Goal: Information Seeking & Learning: Learn about a topic

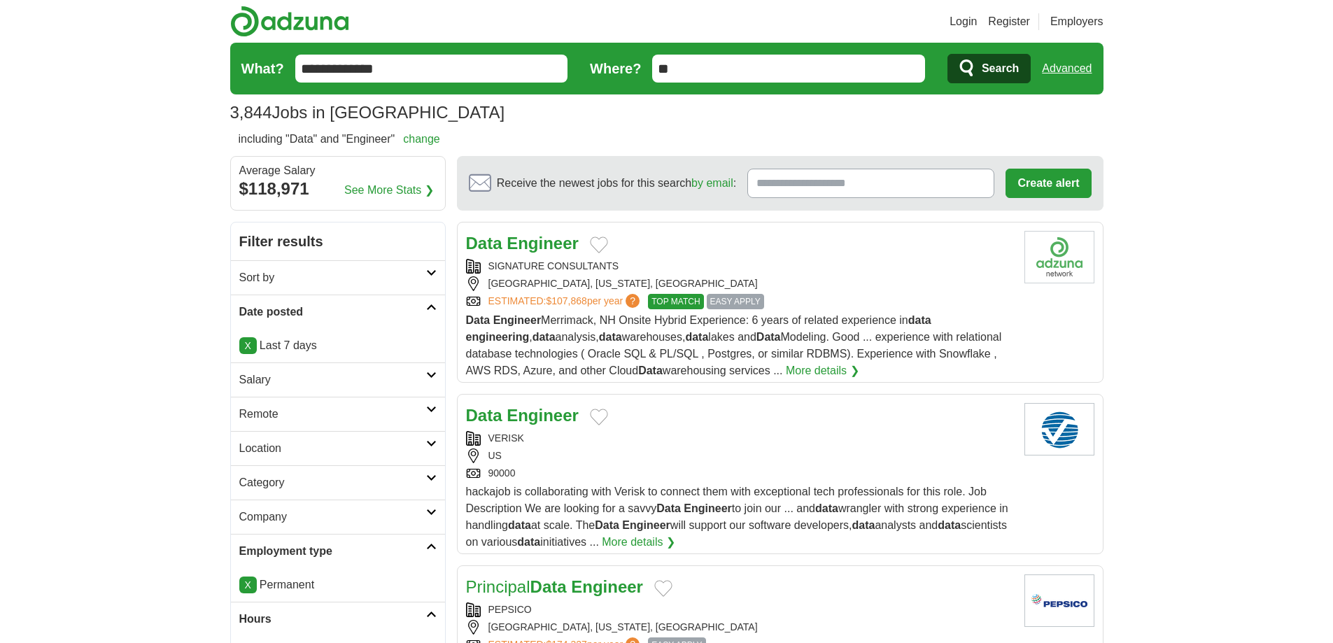
click at [1077, 71] on link "Advanced" at bounding box center [1067, 69] width 50 height 28
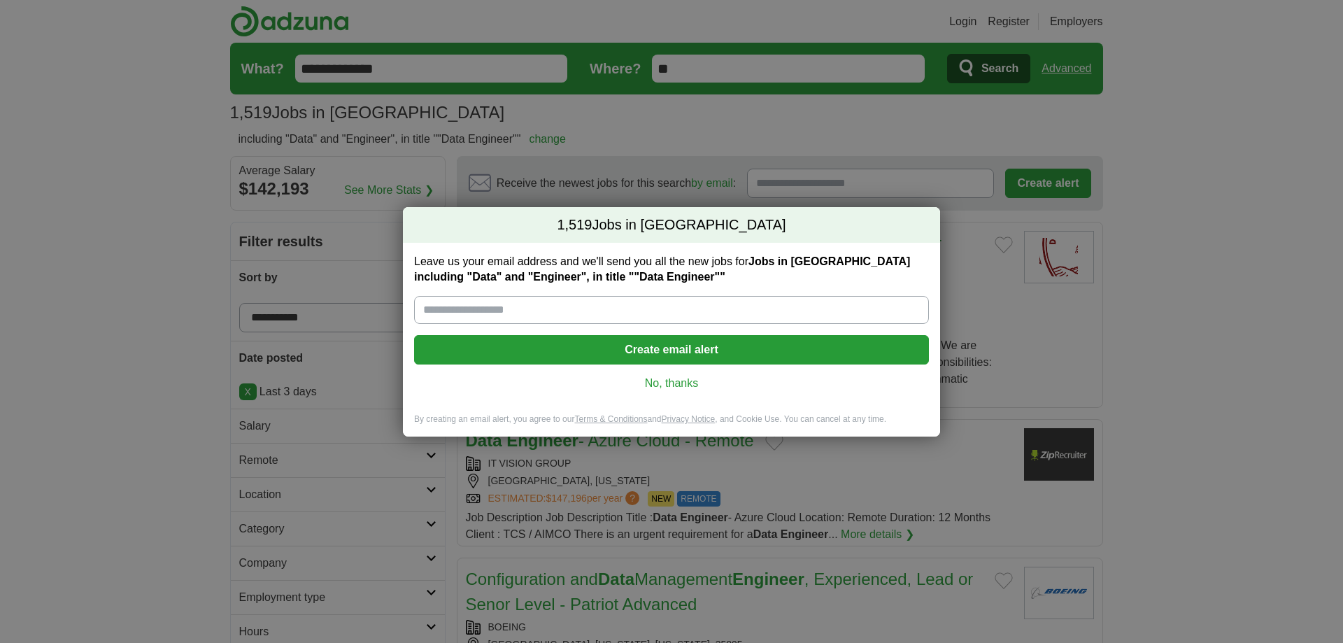
click at [683, 385] on link "No, thanks" at bounding box center [671, 383] width 492 height 15
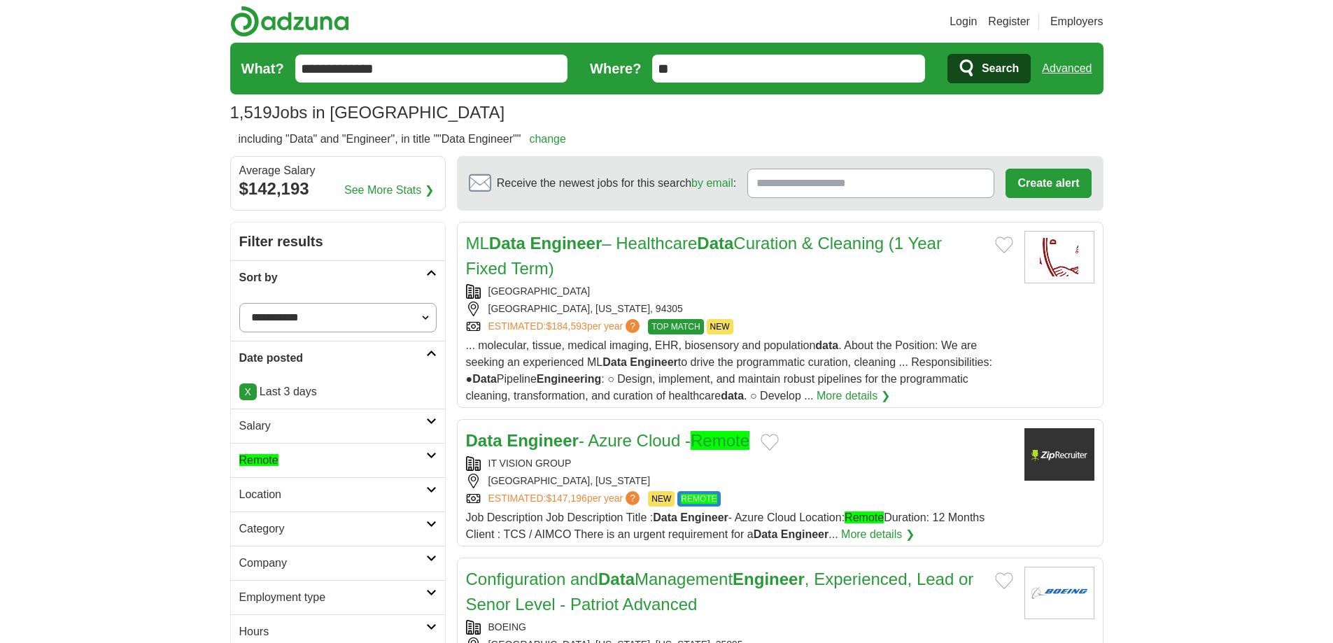
click at [399, 463] on h2 "Remote" at bounding box center [332, 460] width 187 height 17
click at [276, 496] on ah_el_jm_1758160290516 "Remote" at bounding box center [258, 494] width 39 height 12
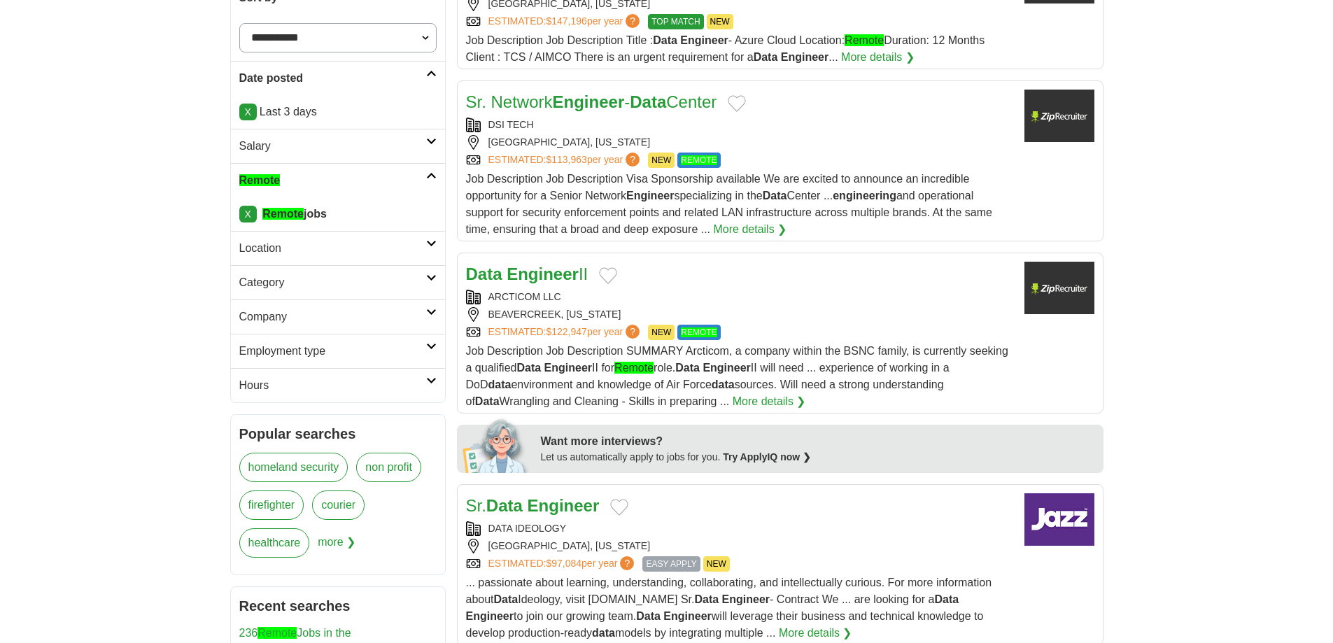
scroll to position [140, 0]
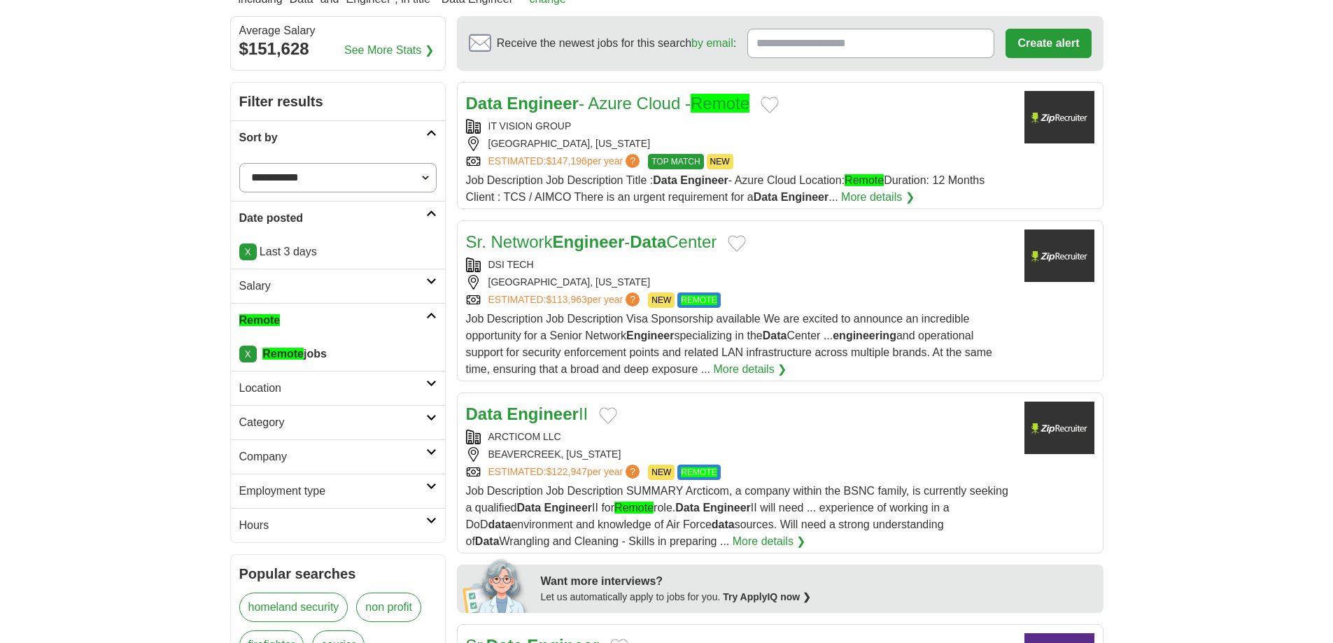
click at [327, 386] on h2 "Location" at bounding box center [332, 388] width 187 height 17
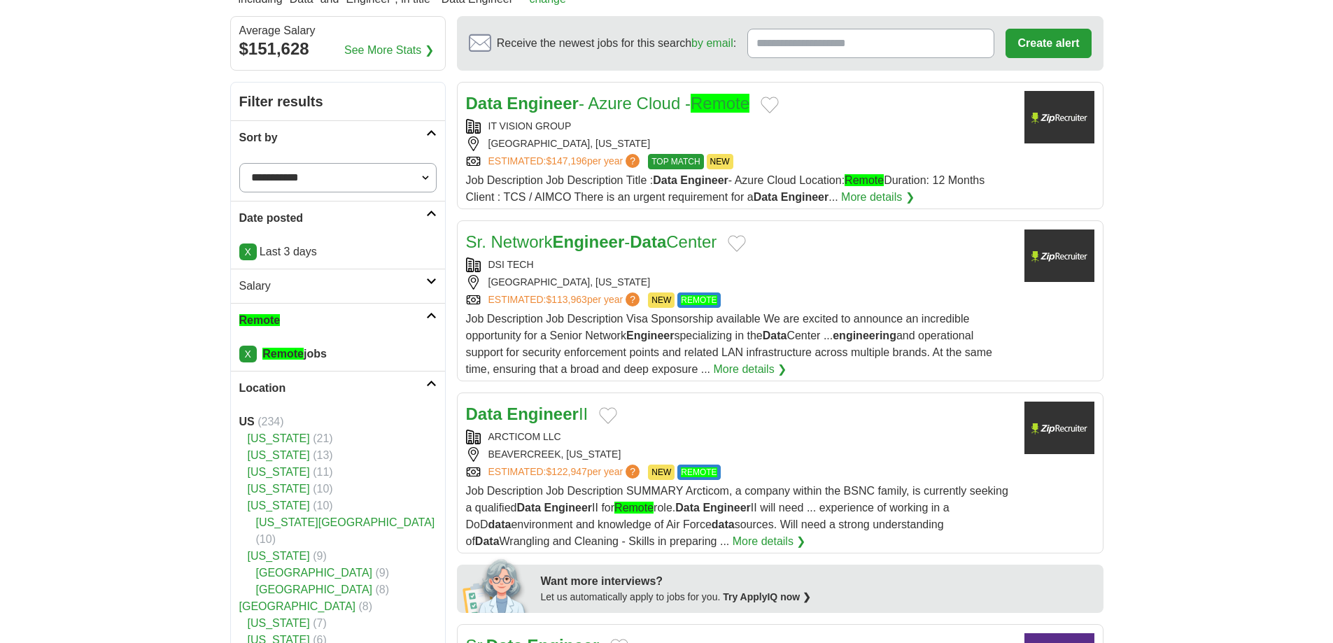
click at [332, 386] on h2 "Location" at bounding box center [332, 388] width 187 height 17
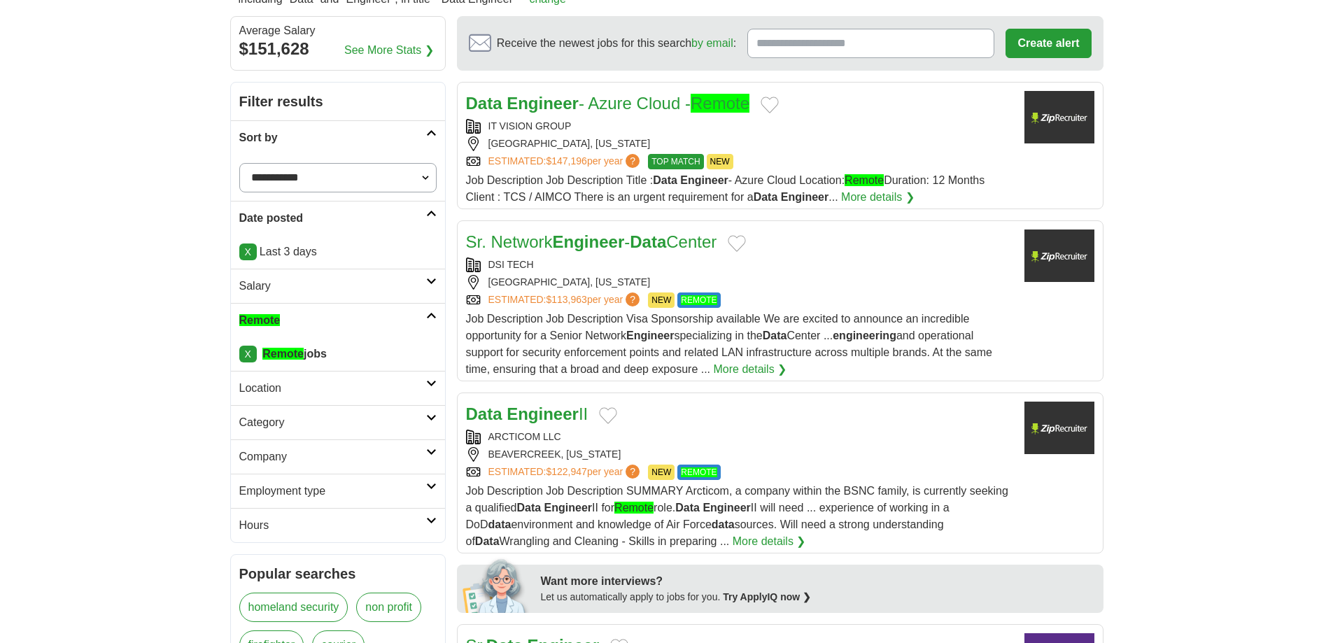
scroll to position [210, 0]
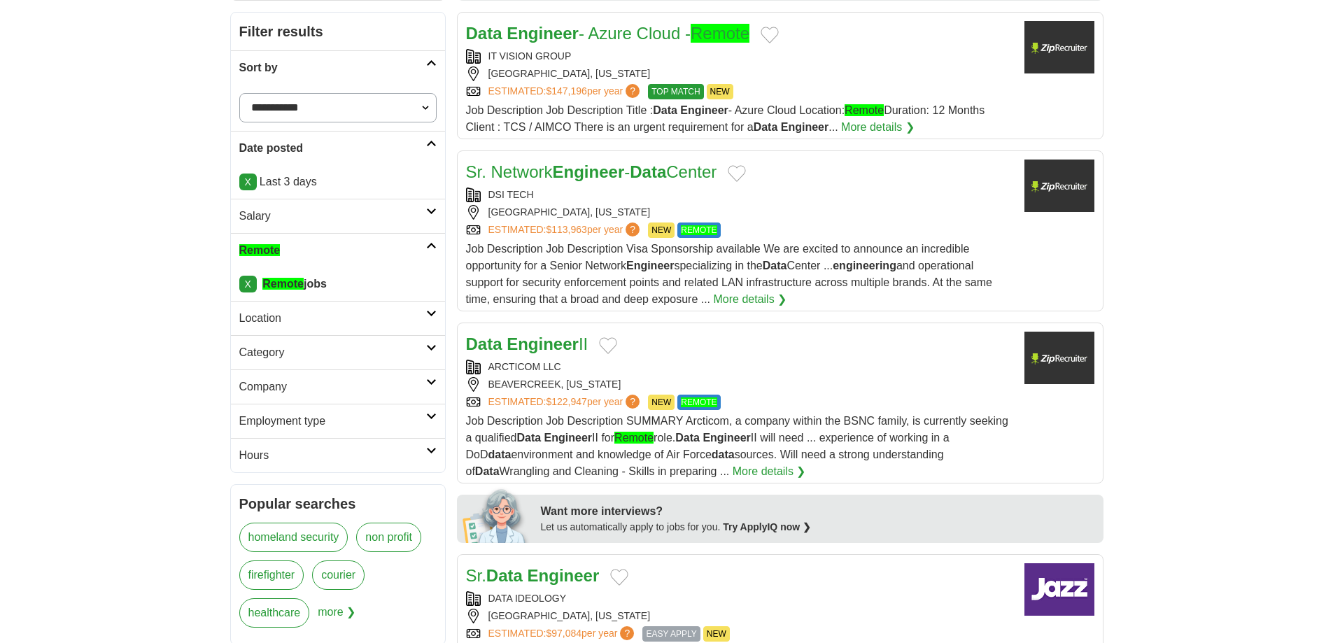
click at [331, 389] on h2 "Company" at bounding box center [332, 386] width 187 height 17
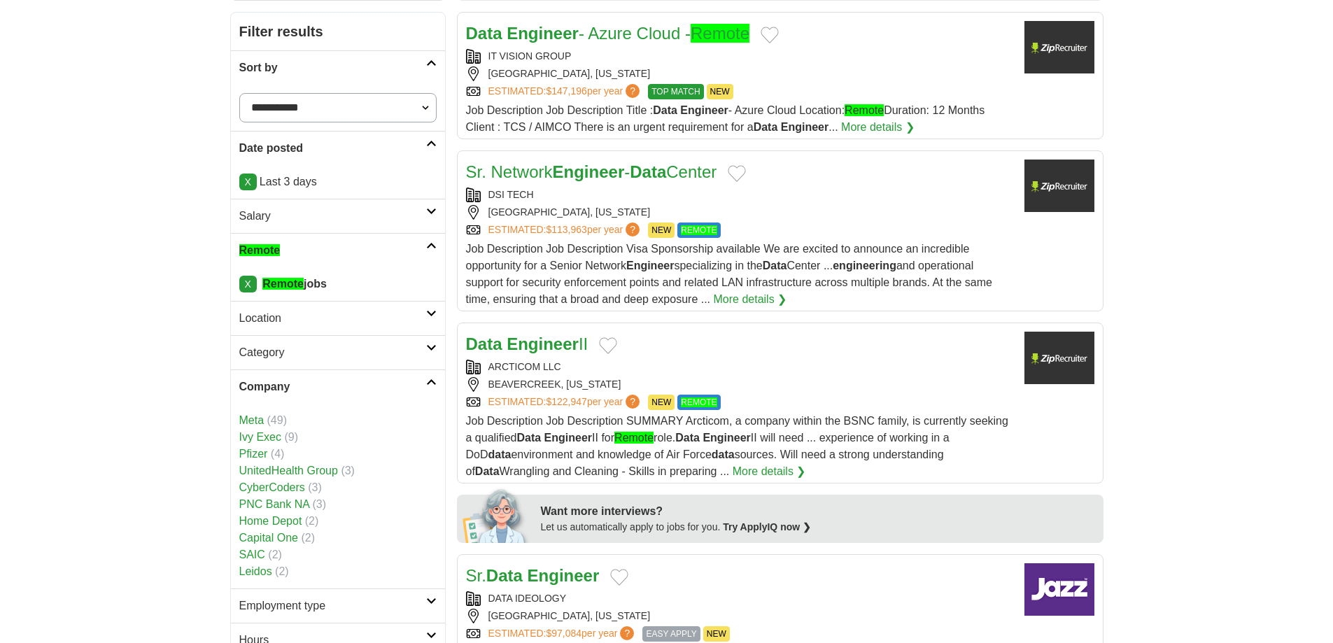
click at [318, 386] on h2 "Company" at bounding box center [332, 386] width 187 height 17
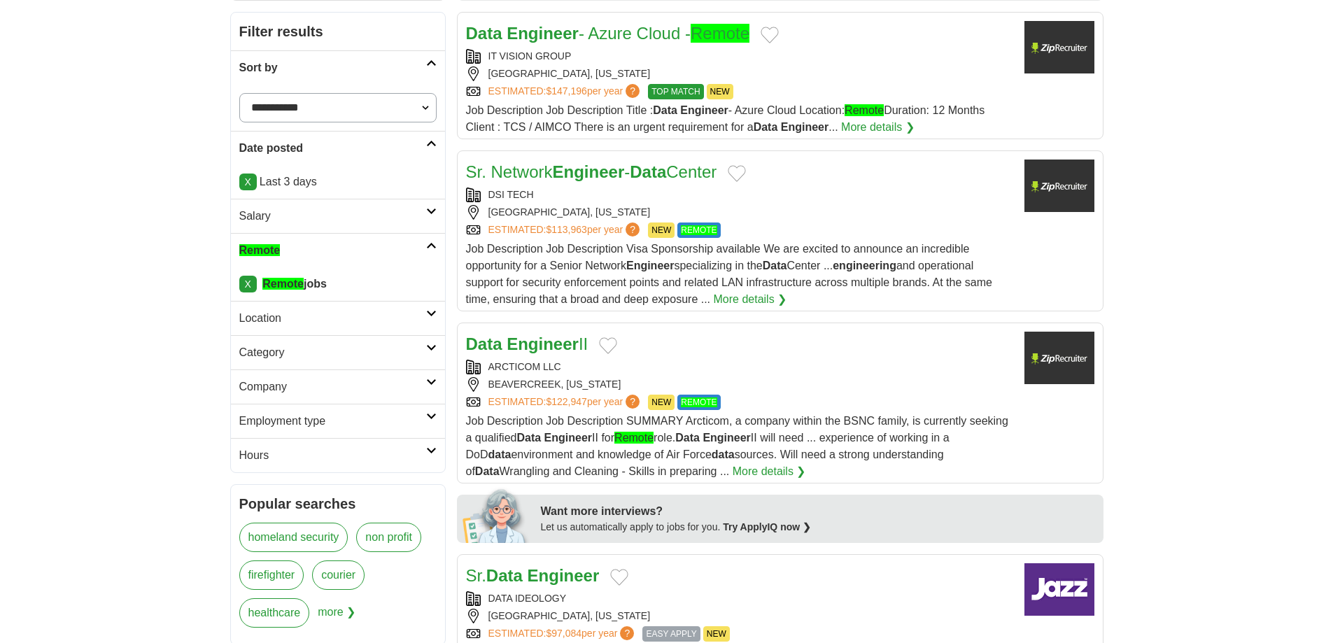
click at [299, 413] on h2 "Employment type" at bounding box center [332, 421] width 187 height 17
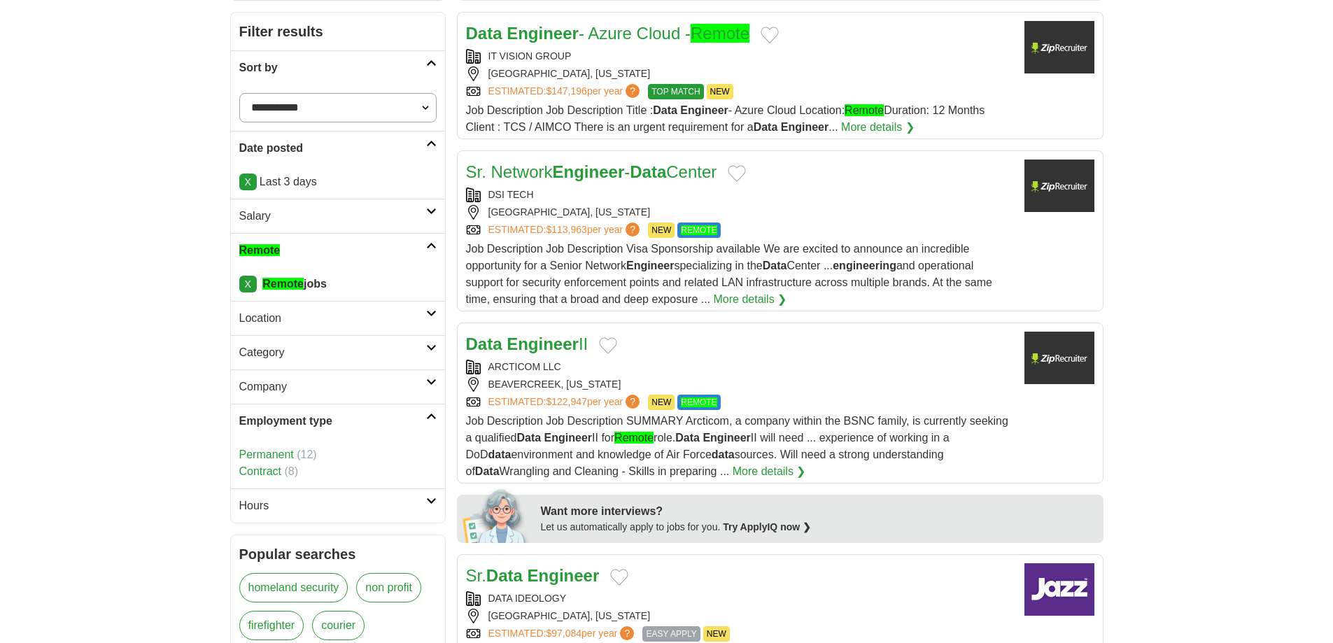
click at [311, 416] on h2 "Employment type" at bounding box center [332, 421] width 187 height 17
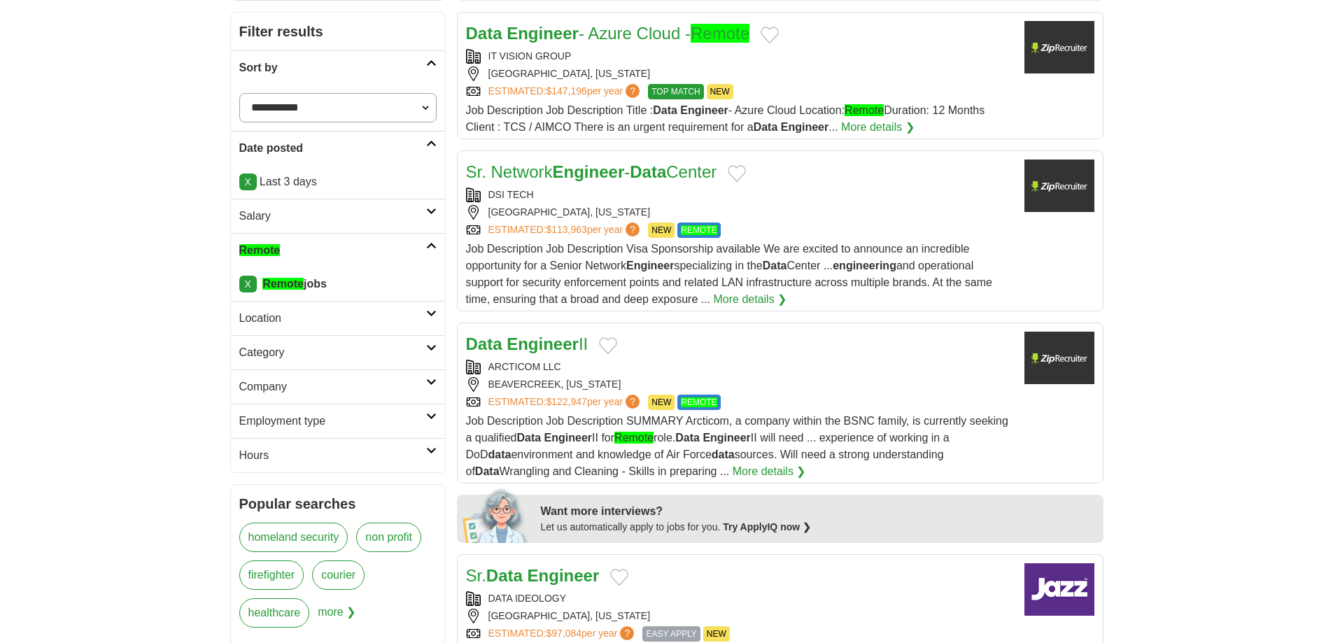
click at [284, 459] on h2 "Hours" at bounding box center [332, 455] width 187 height 17
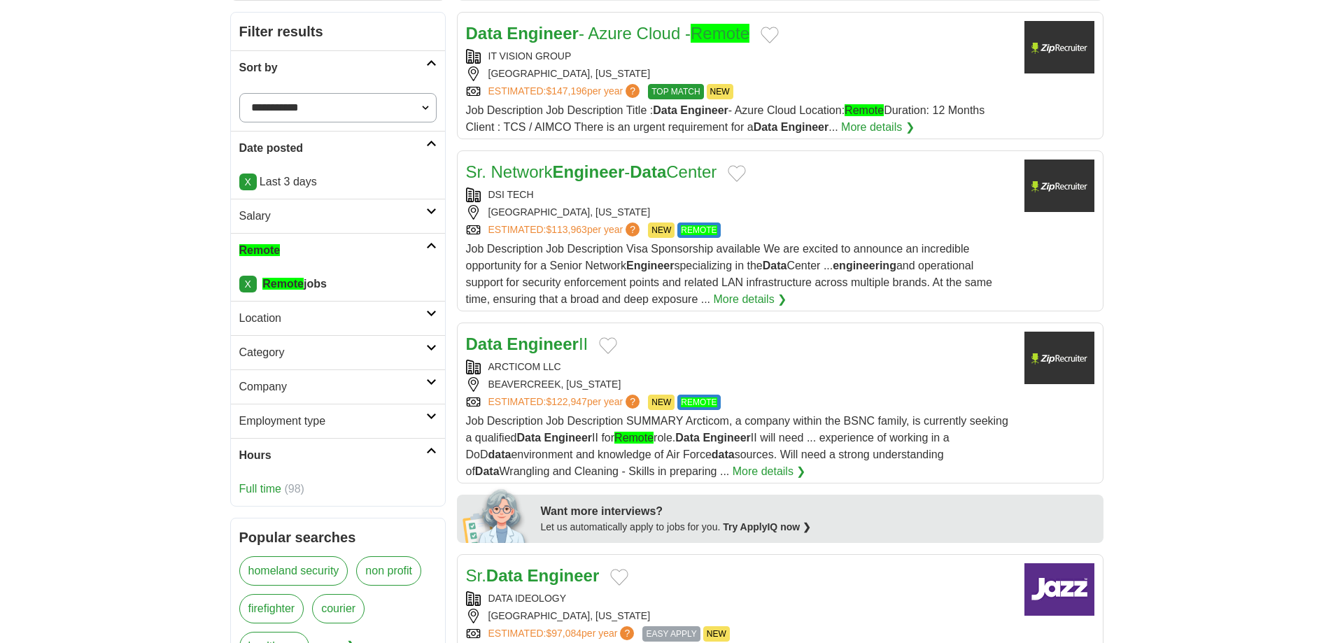
click at [313, 457] on h2 "Hours" at bounding box center [332, 455] width 187 height 17
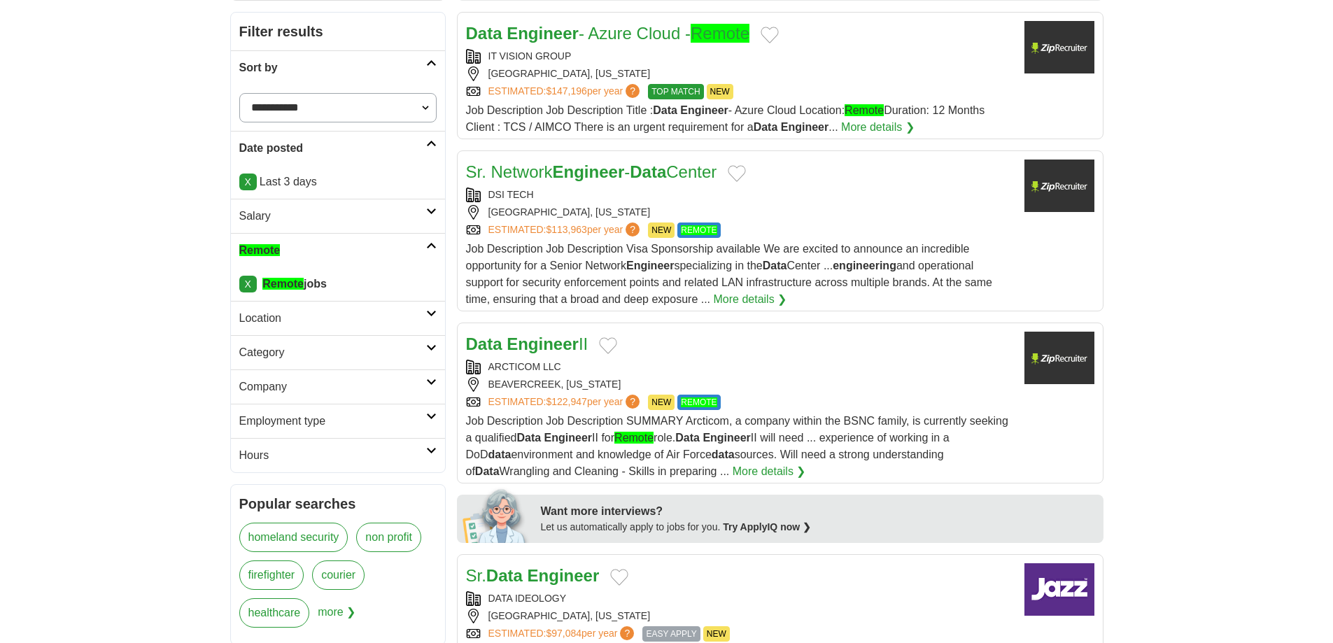
click at [283, 382] on h2 "Company" at bounding box center [332, 386] width 187 height 17
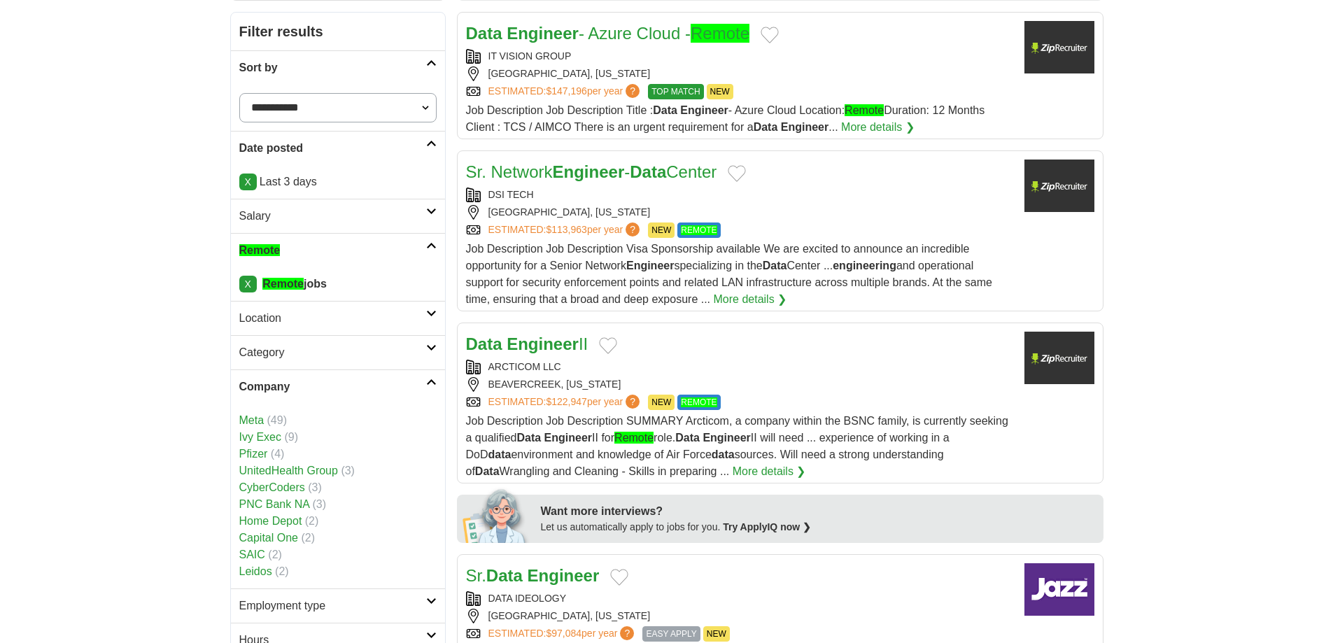
click at [301, 381] on h2 "Company" at bounding box center [332, 386] width 187 height 17
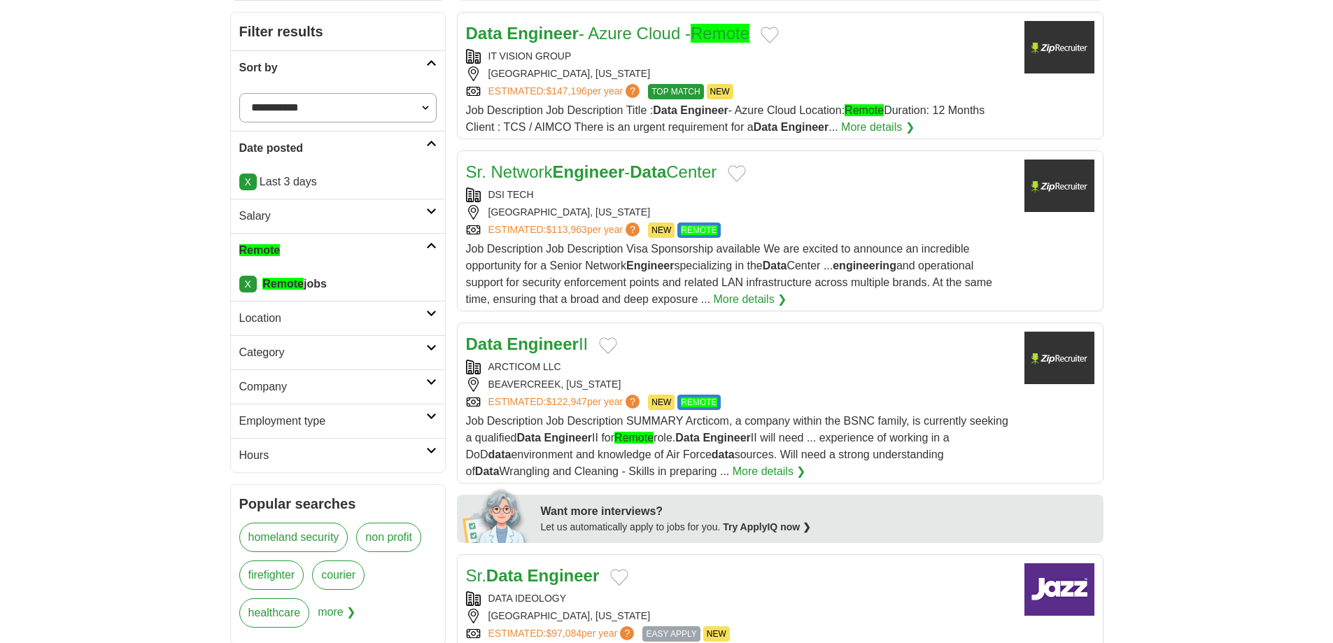
click at [288, 354] on h2 "Category" at bounding box center [332, 352] width 187 height 17
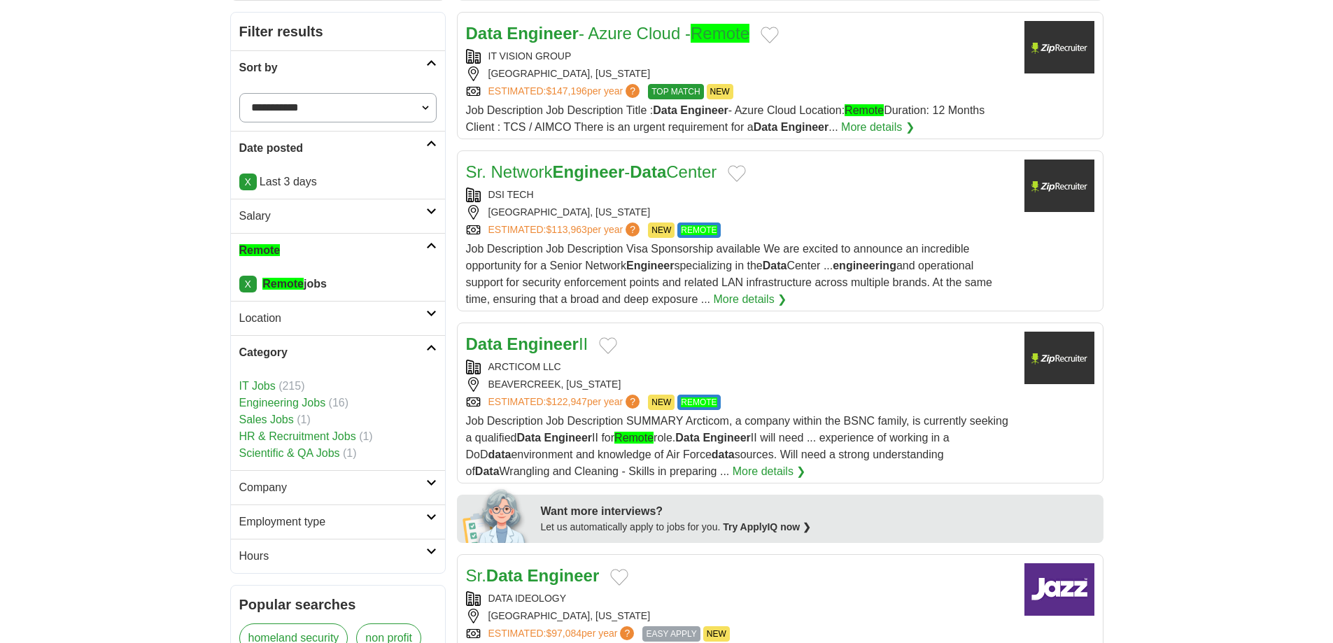
click at [306, 353] on h2 "Category" at bounding box center [332, 352] width 187 height 17
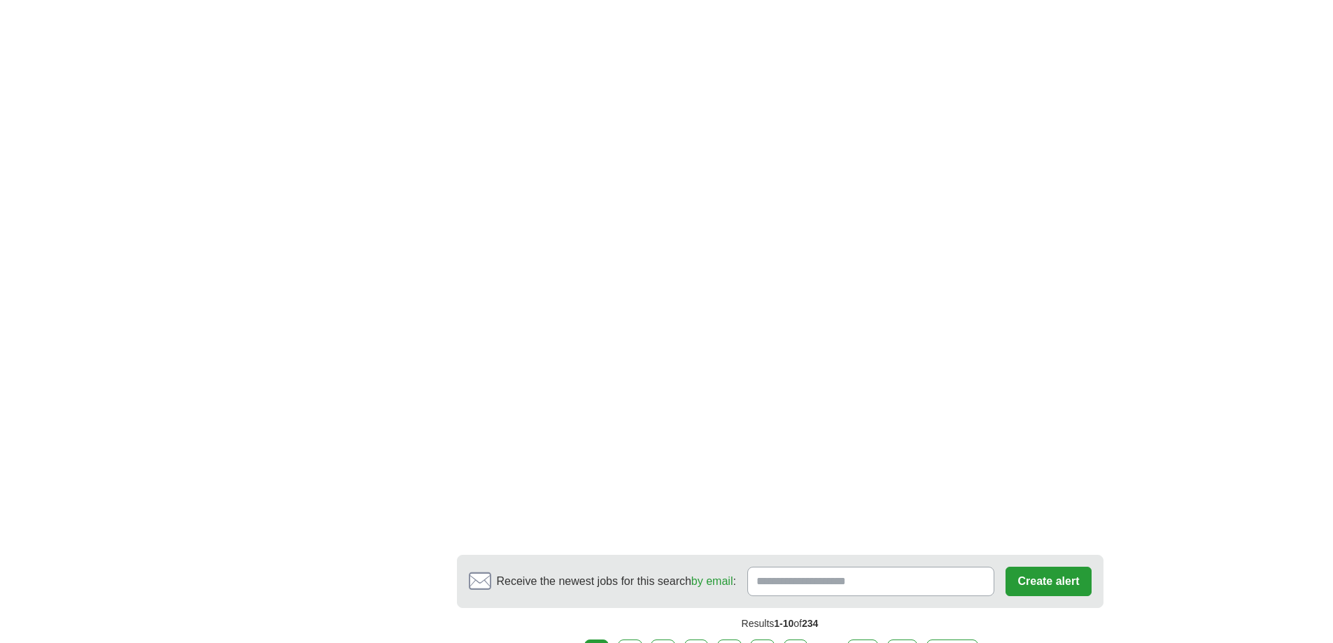
scroll to position [2658, 0]
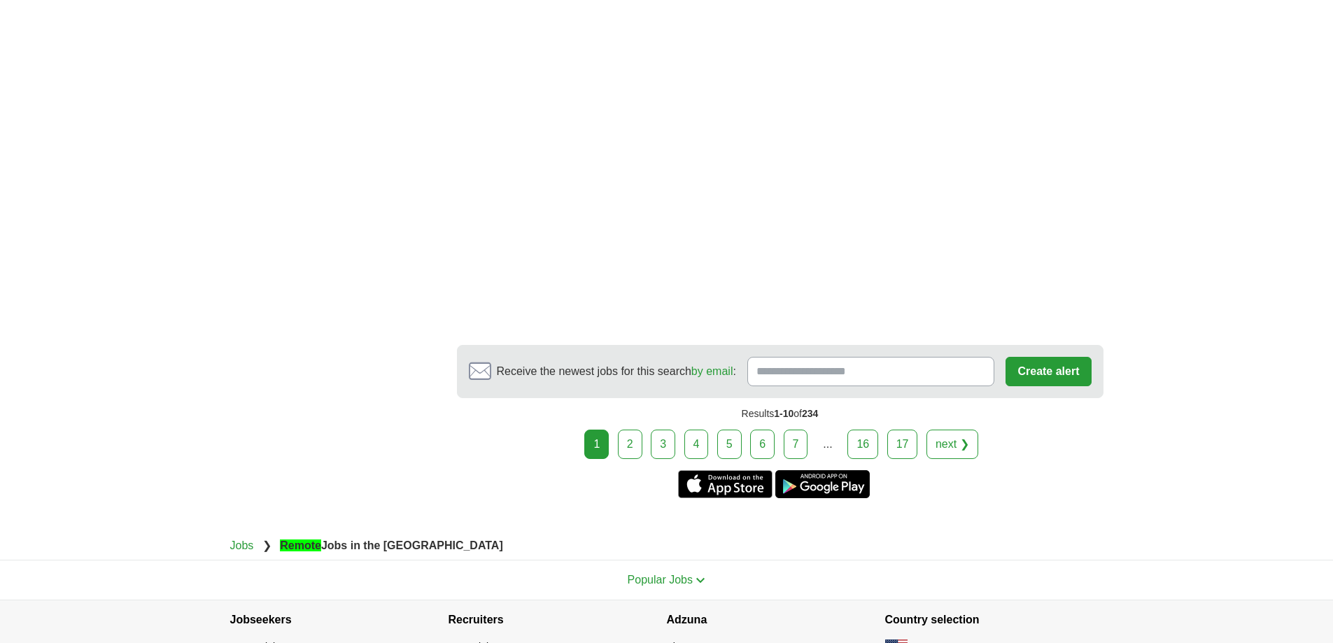
click at [633, 430] on link "2" at bounding box center [630, 444] width 24 height 29
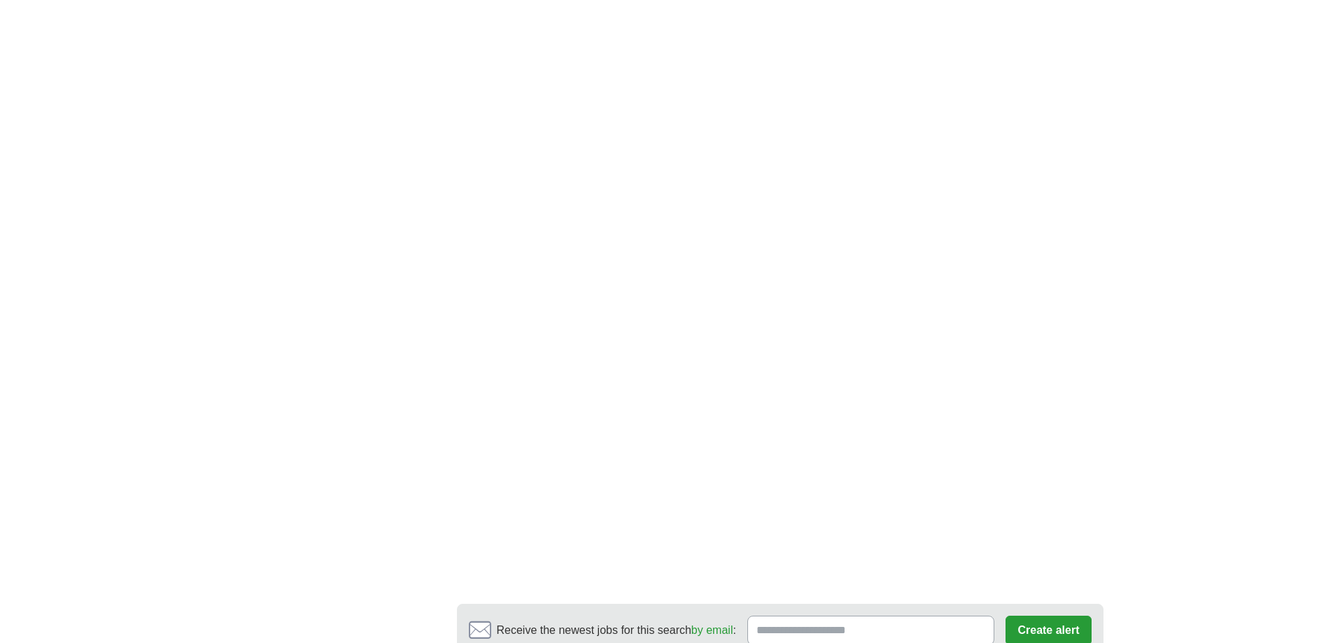
scroll to position [2588, 0]
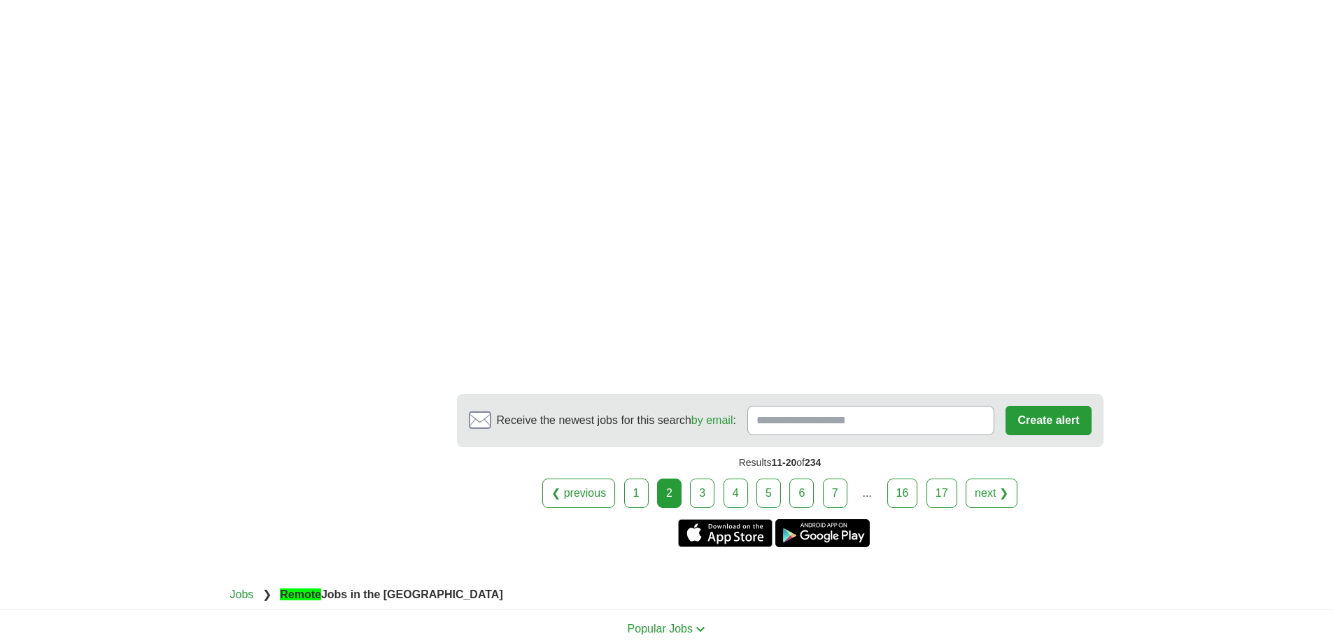
click at [700, 493] on link "3" at bounding box center [702, 492] width 24 height 29
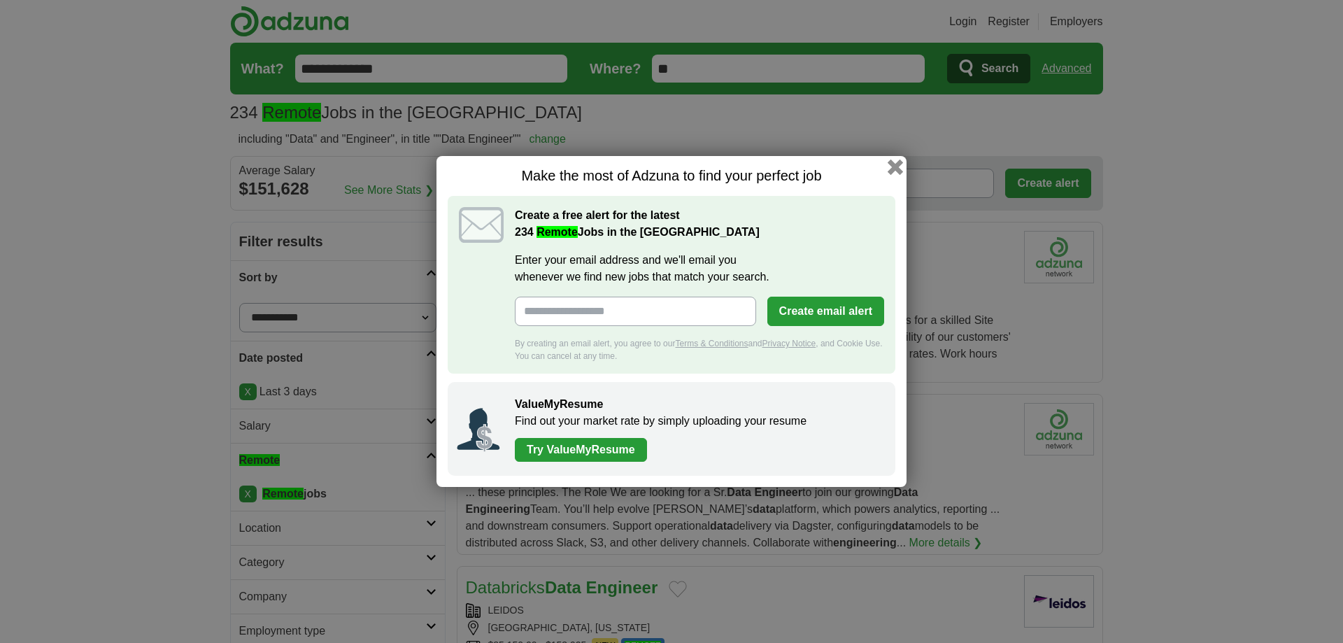
click at [896, 170] on button "button" at bounding box center [895, 166] width 15 height 15
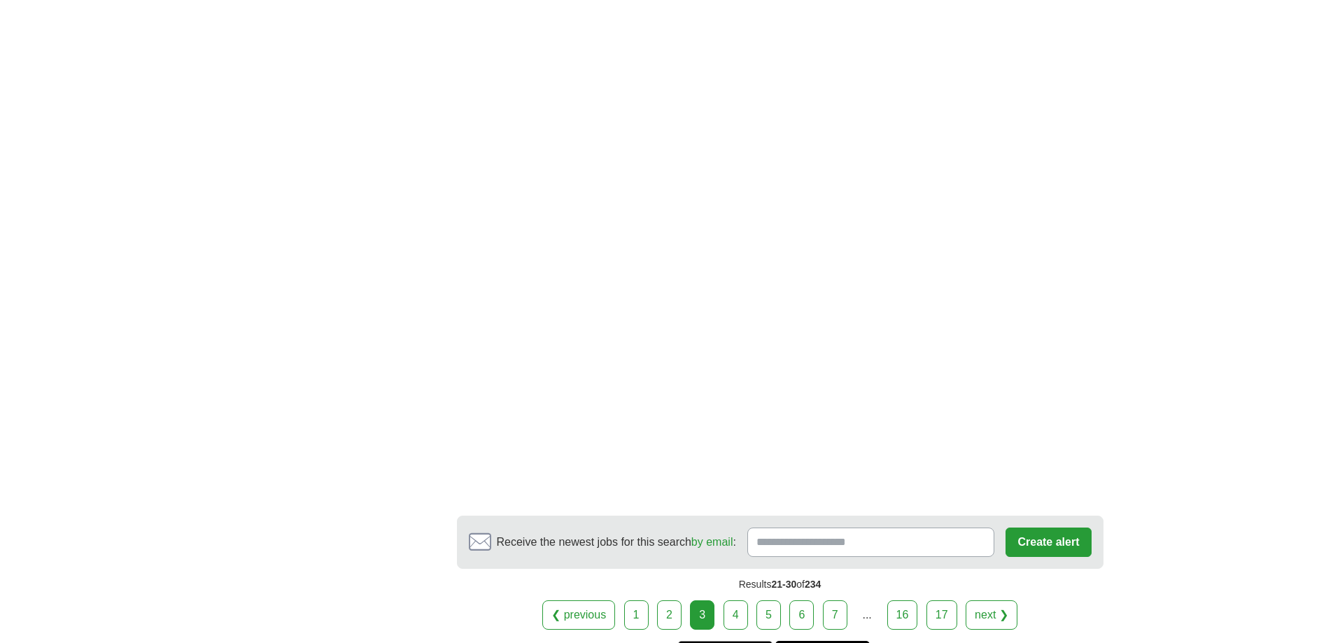
scroll to position [2840, 0]
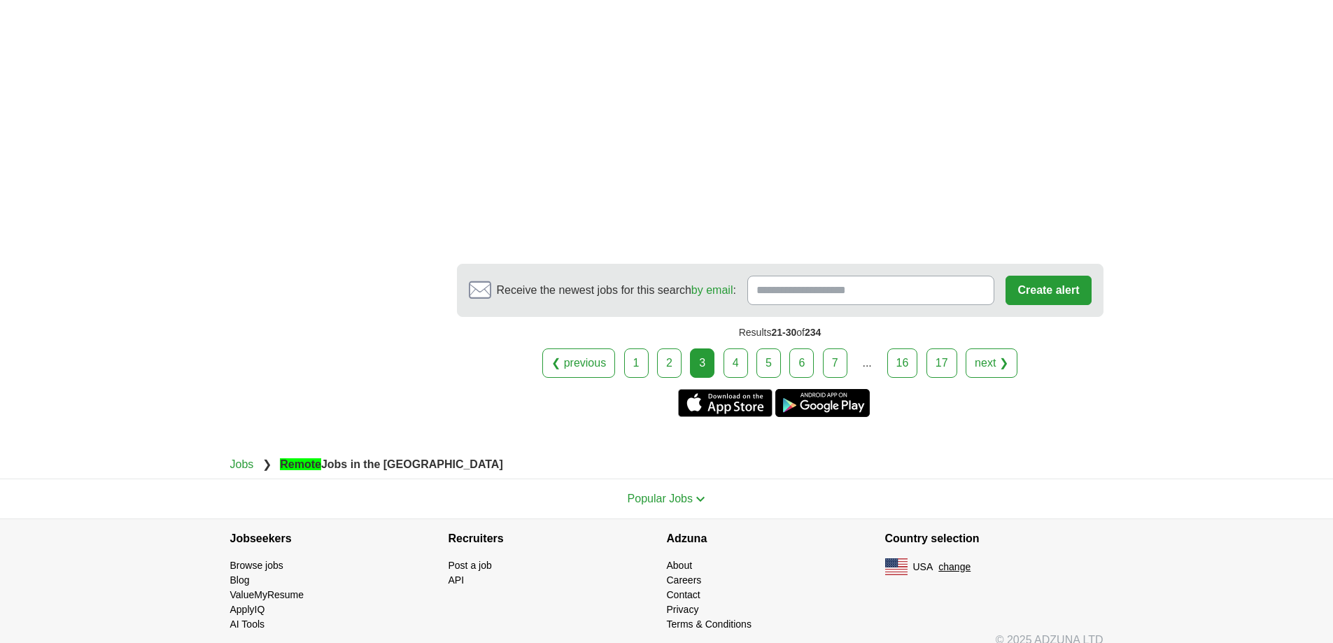
click at [726, 348] on link "4" at bounding box center [735, 362] width 24 height 29
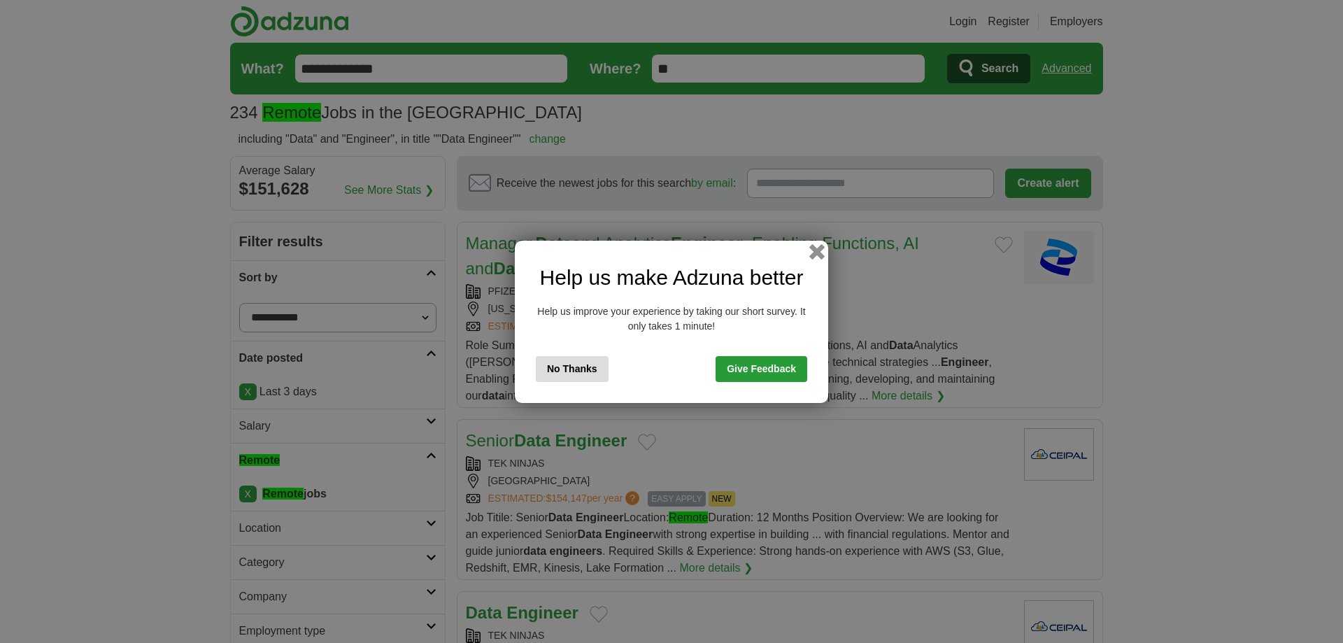
click at [818, 251] on button "button" at bounding box center [816, 250] width 15 height 15
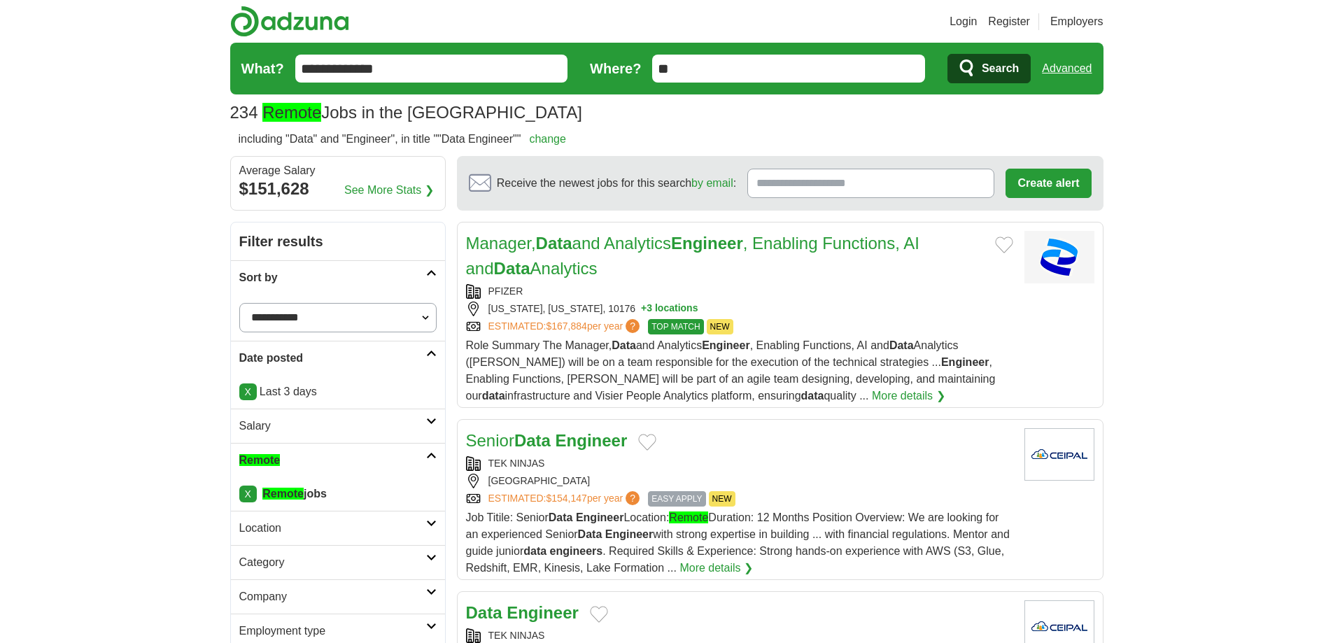
click at [374, 320] on select "**********" at bounding box center [337, 317] width 197 height 29
click at [384, 318] on select "**********" at bounding box center [337, 317] width 197 height 29
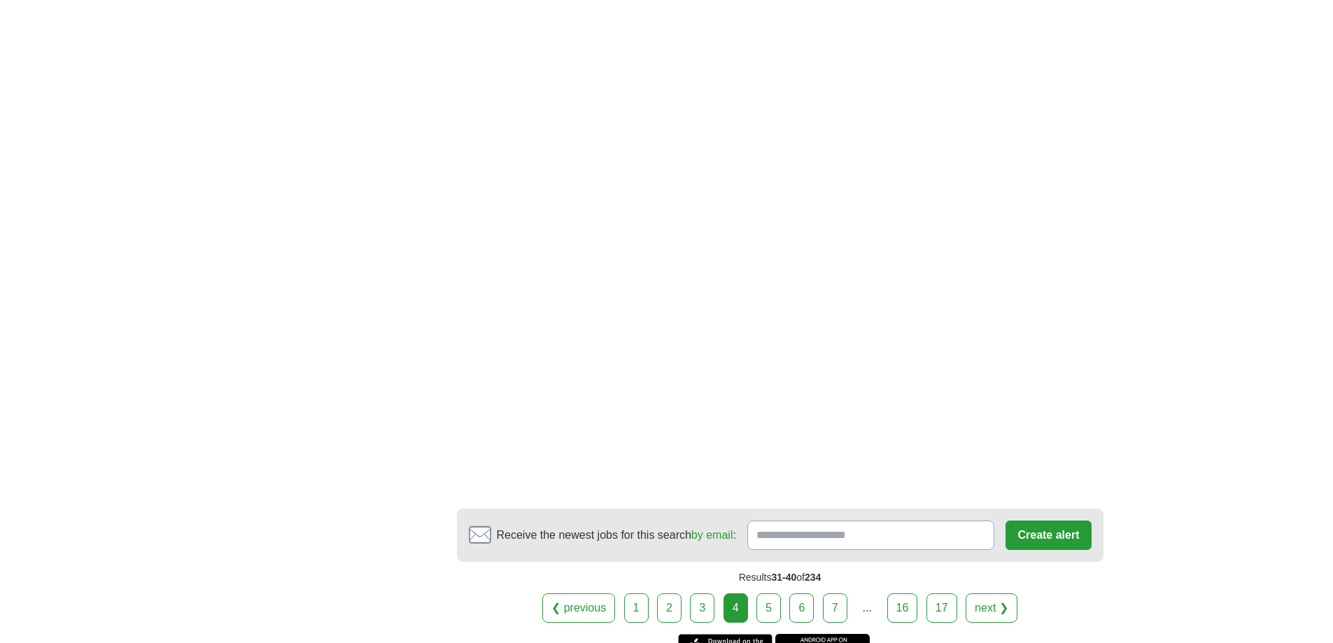
scroll to position [2798, 0]
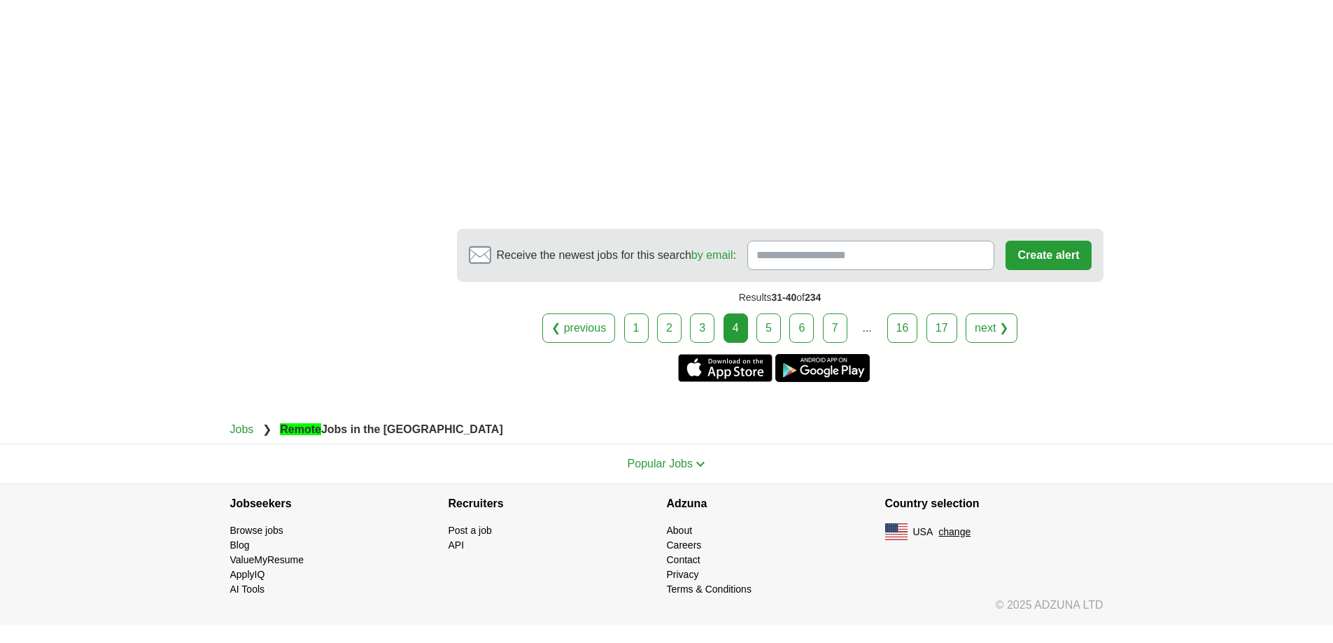
click at [771, 343] on link "5" at bounding box center [768, 327] width 24 height 29
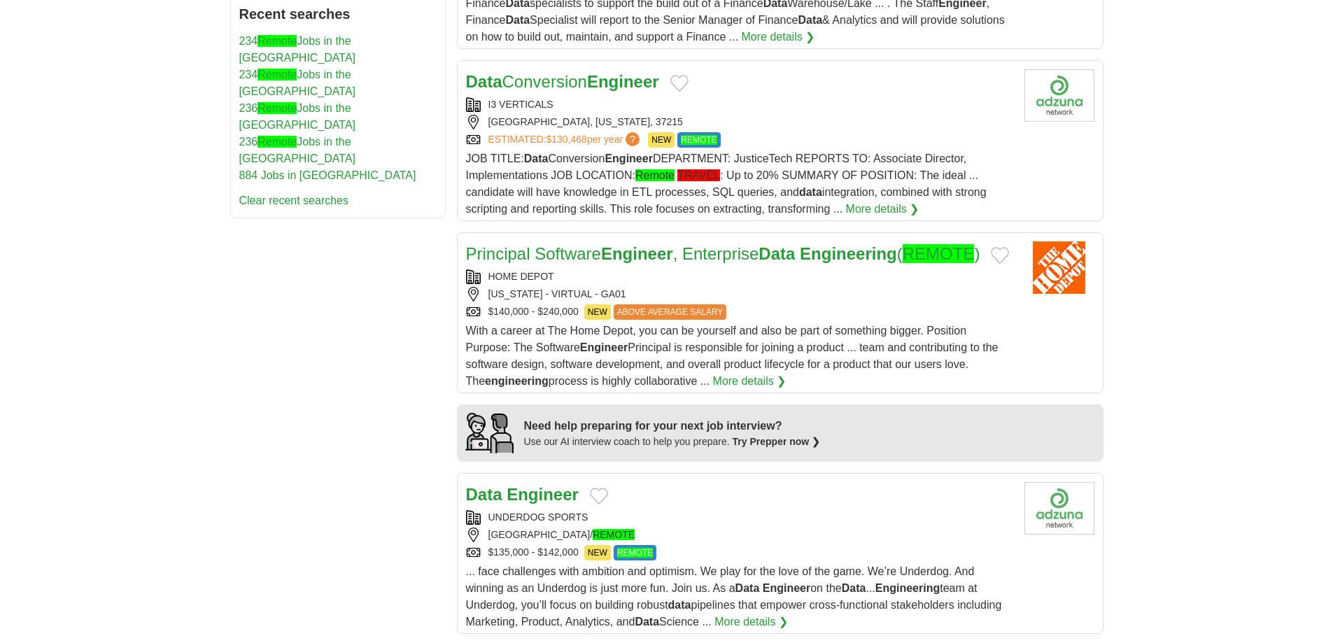
scroll to position [979, 0]
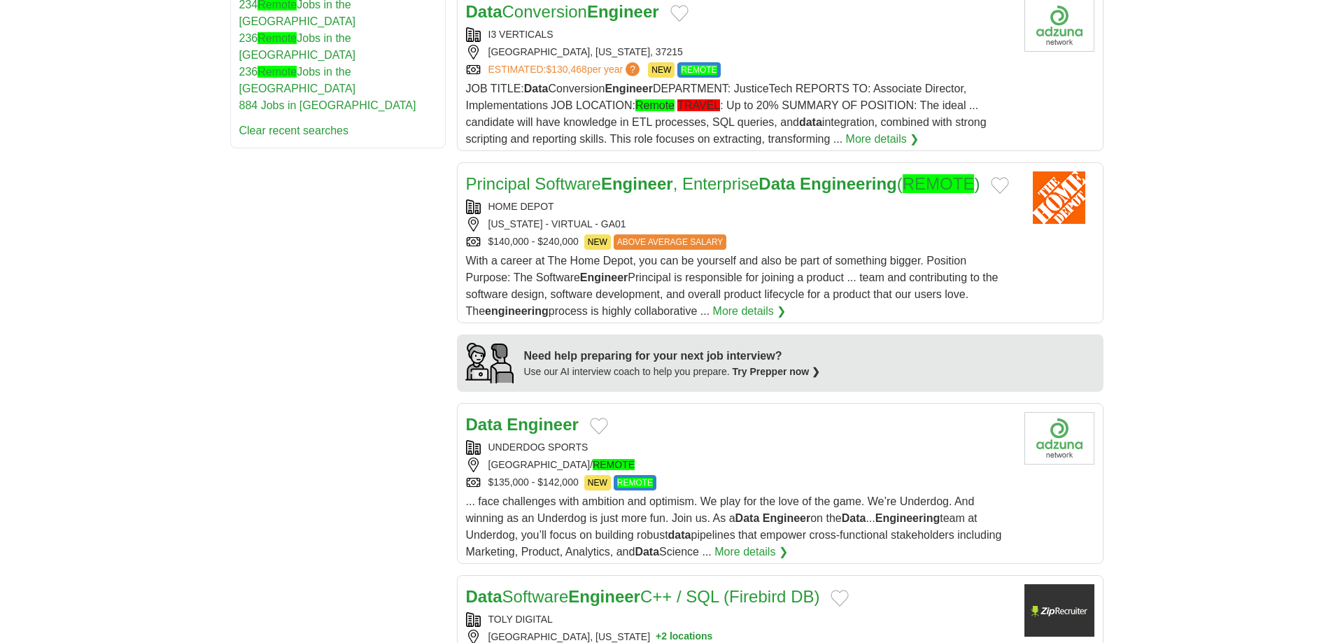
click at [662, 364] on div "Need help preparing for your next job interview?" at bounding box center [672, 356] width 297 height 17
click at [655, 364] on div "Need help preparing for your next job interview?" at bounding box center [672, 356] width 297 height 17
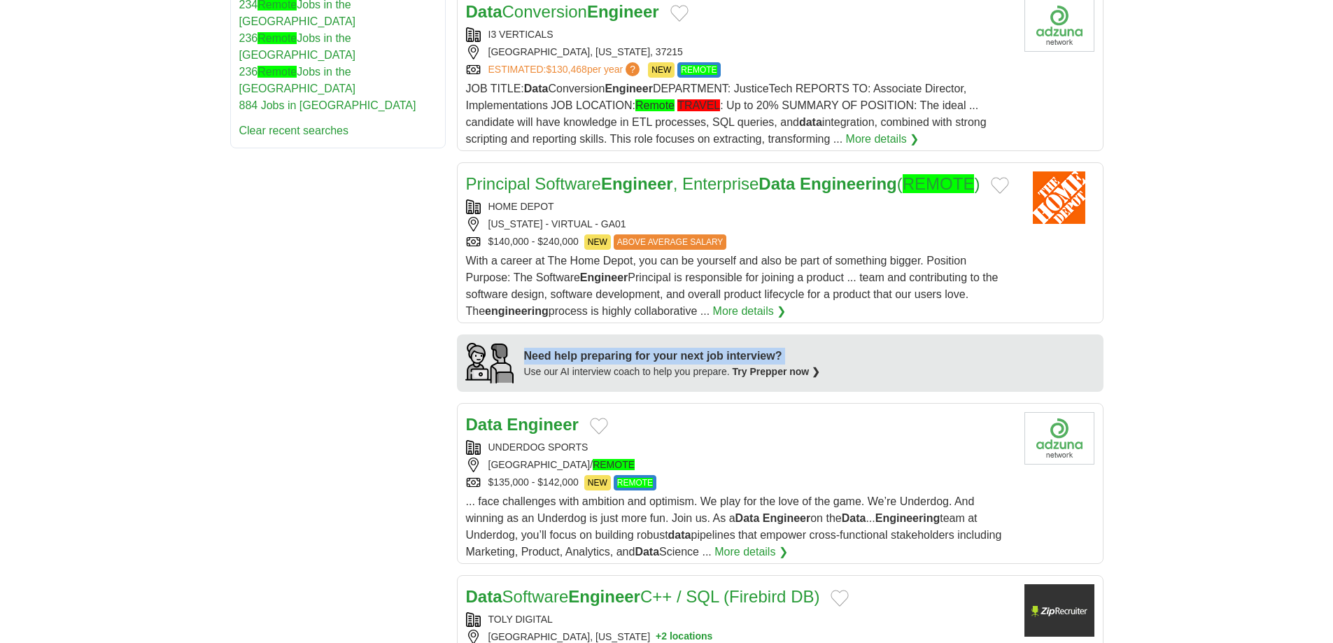
click at [655, 364] on div "Need help preparing for your next job interview?" at bounding box center [672, 356] width 297 height 17
click at [651, 364] on div "Need help preparing for your next job interview?" at bounding box center [672, 356] width 297 height 17
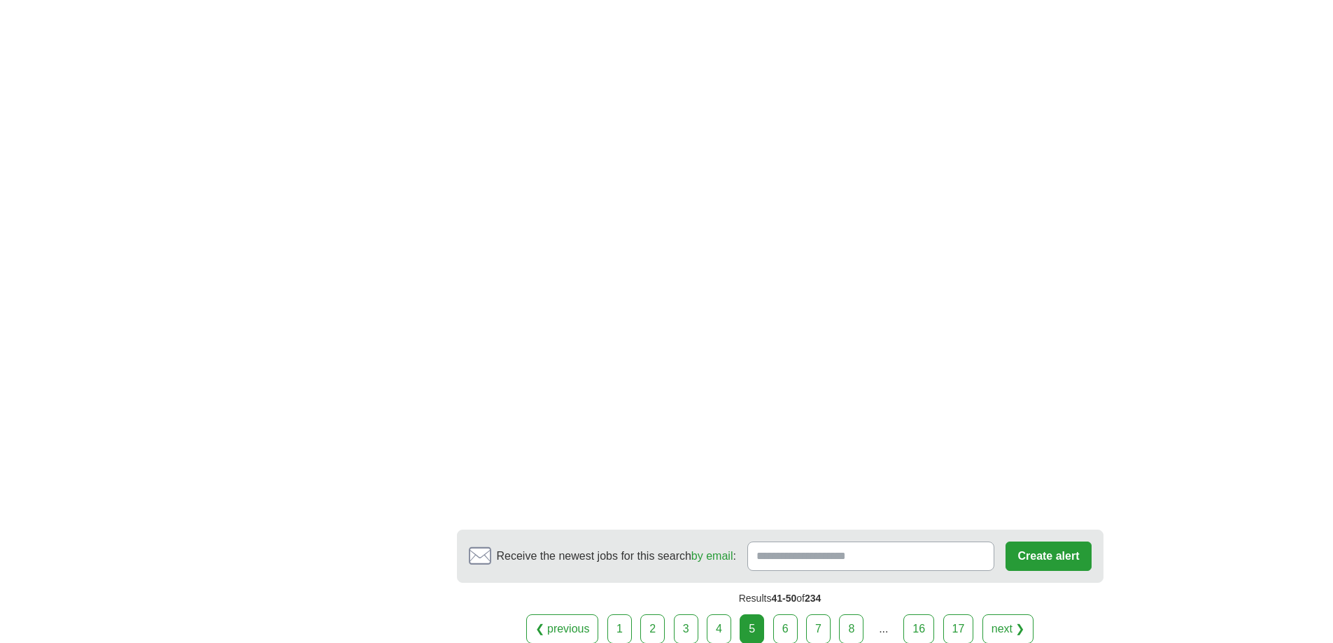
scroll to position [2798, 0]
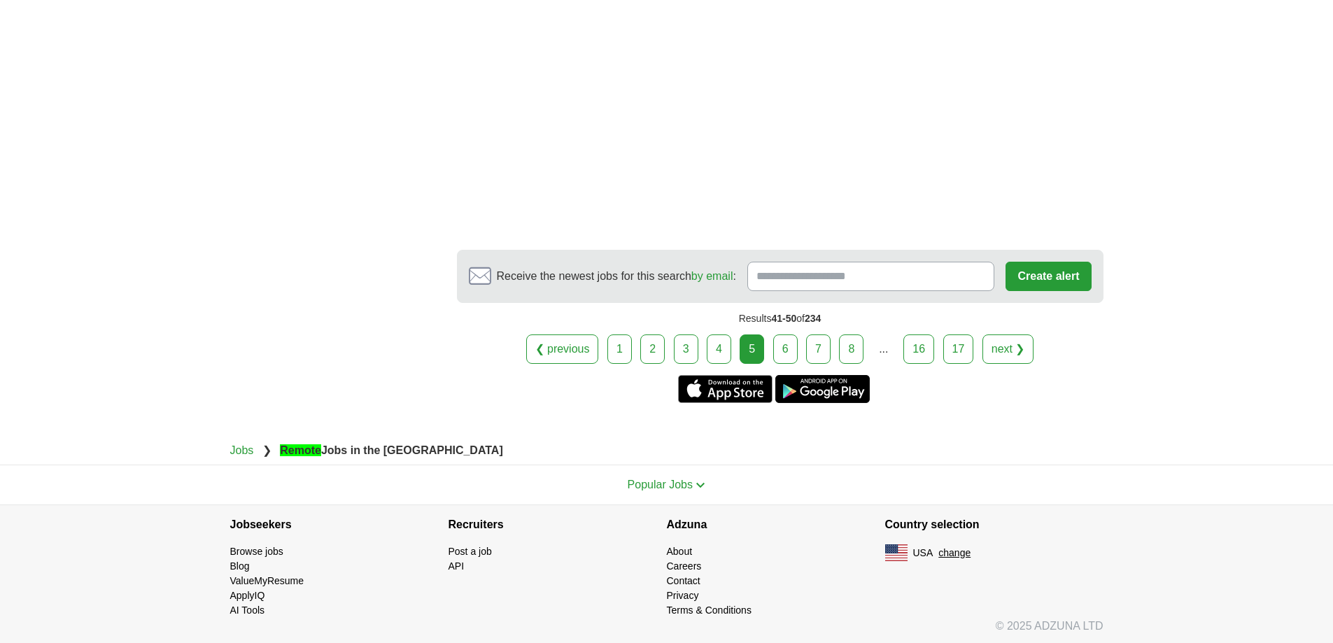
click at [776, 353] on link "6" at bounding box center [785, 348] width 24 height 29
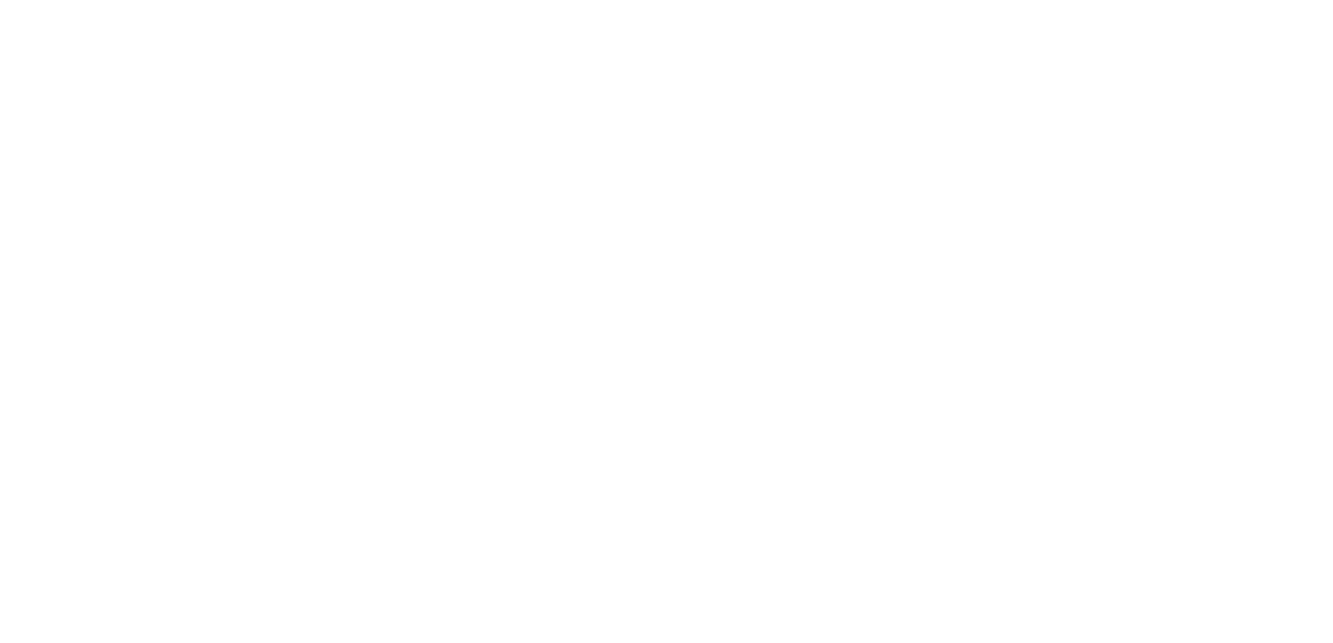
scroll to position [2728, 0]
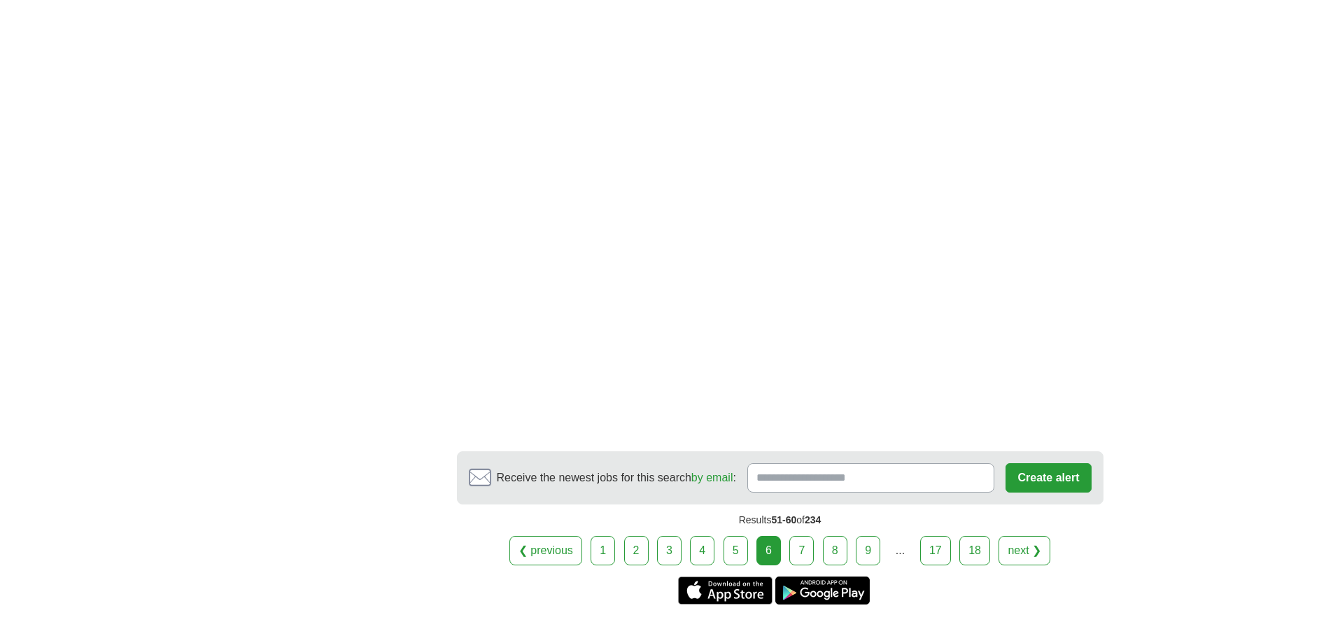
click at [804, 536] on link "7" at bounding box center [801, 550] width 24 height 29
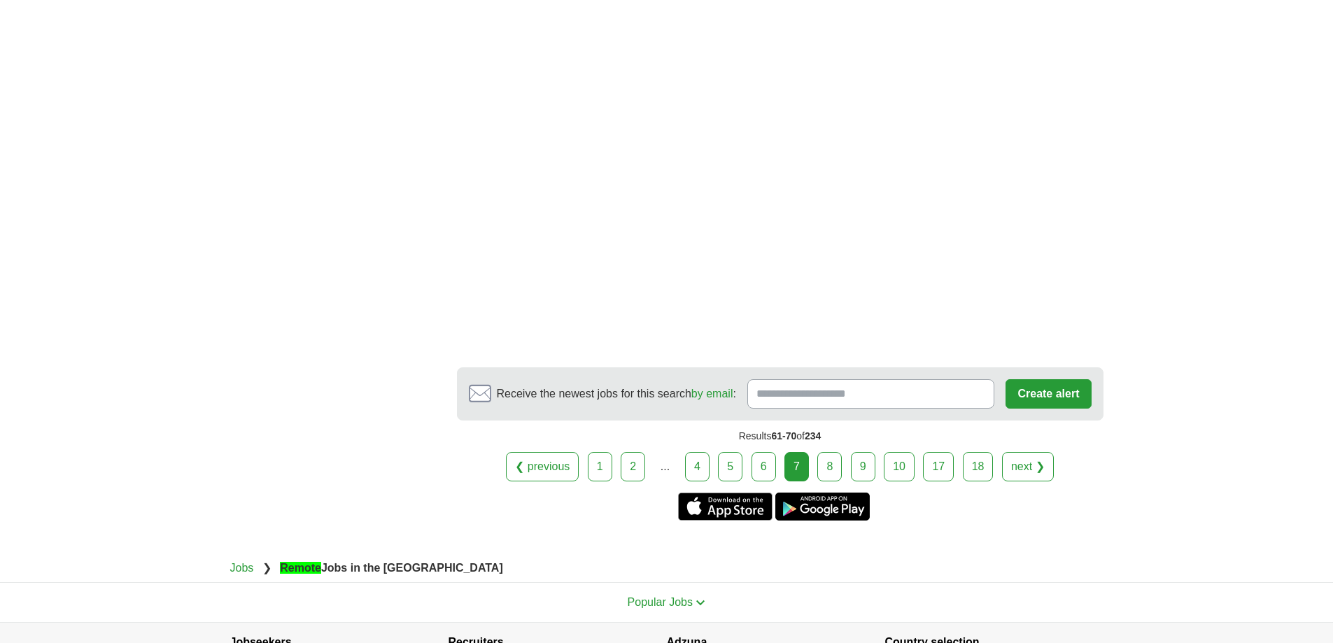
scroll to position [2588, 0]
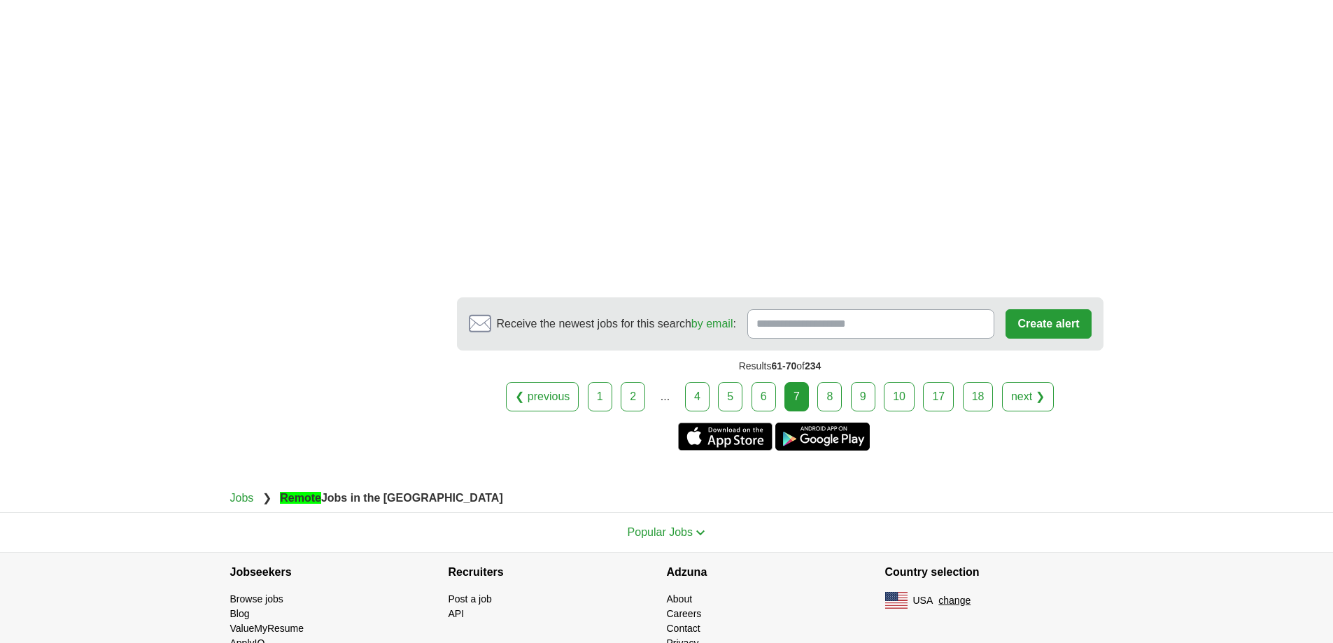
click at [826, 382] on link "8" at bounding box center [829, 396] width 24 height 29
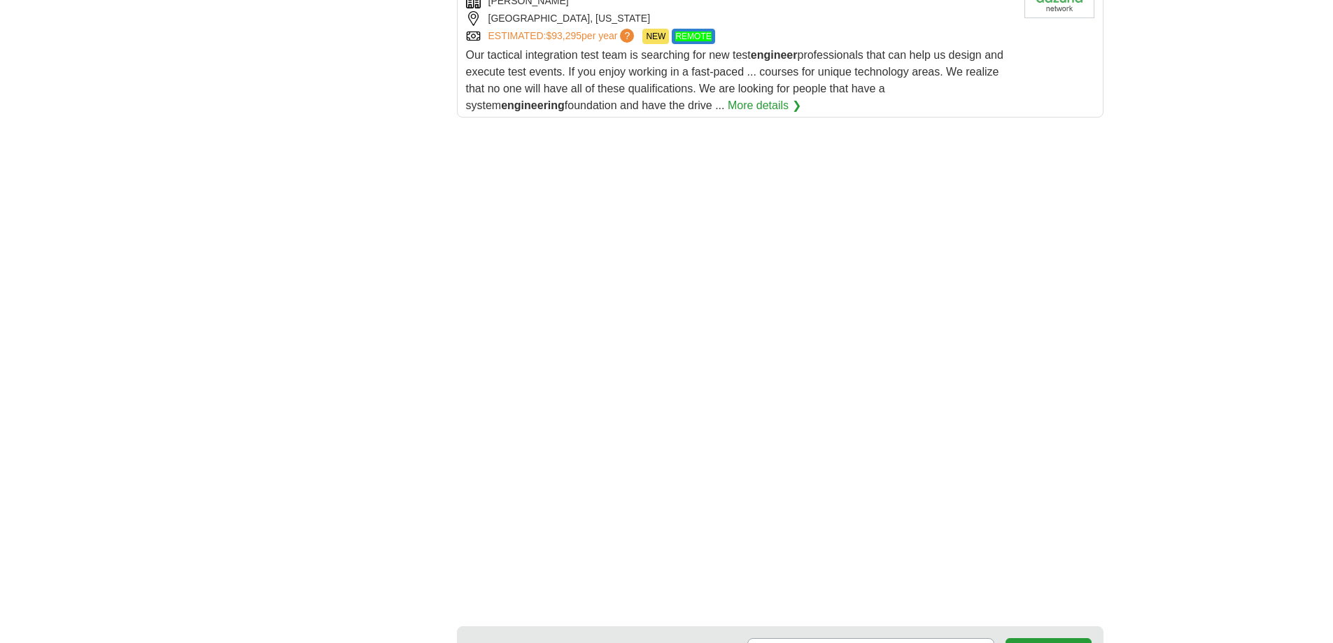
scroll to position [2308, 0]
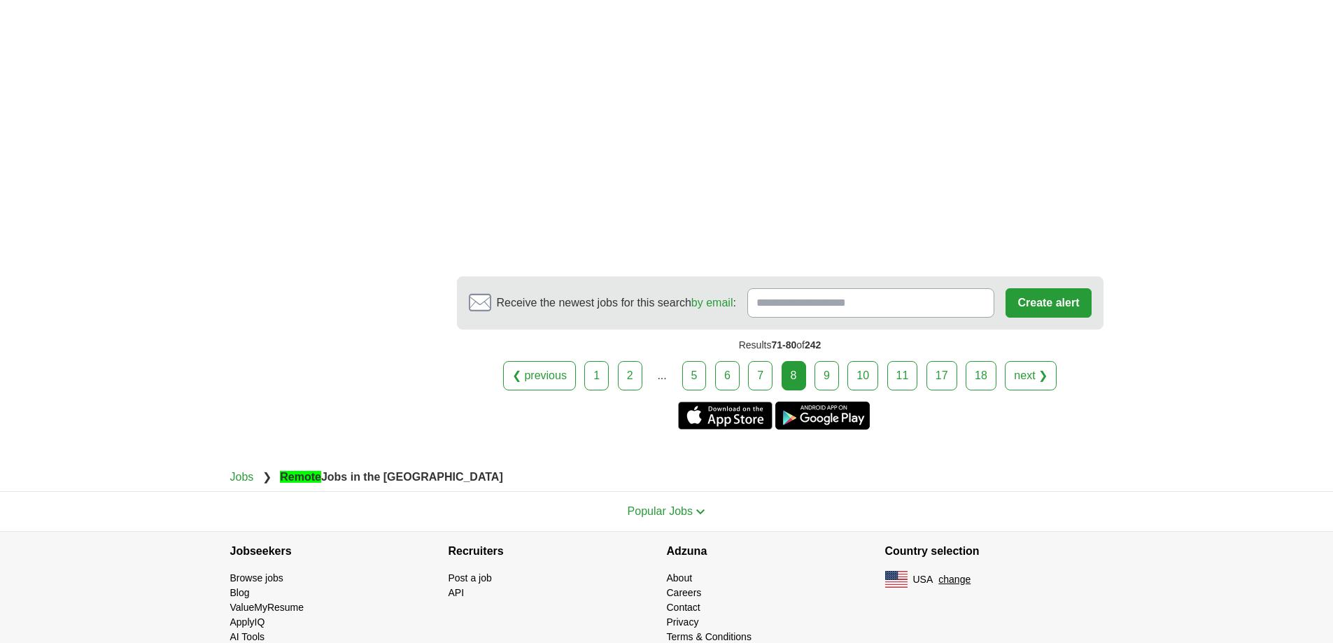
click at [826, 361] on link "9" at bounding box center [826, 375] width 24 height 29
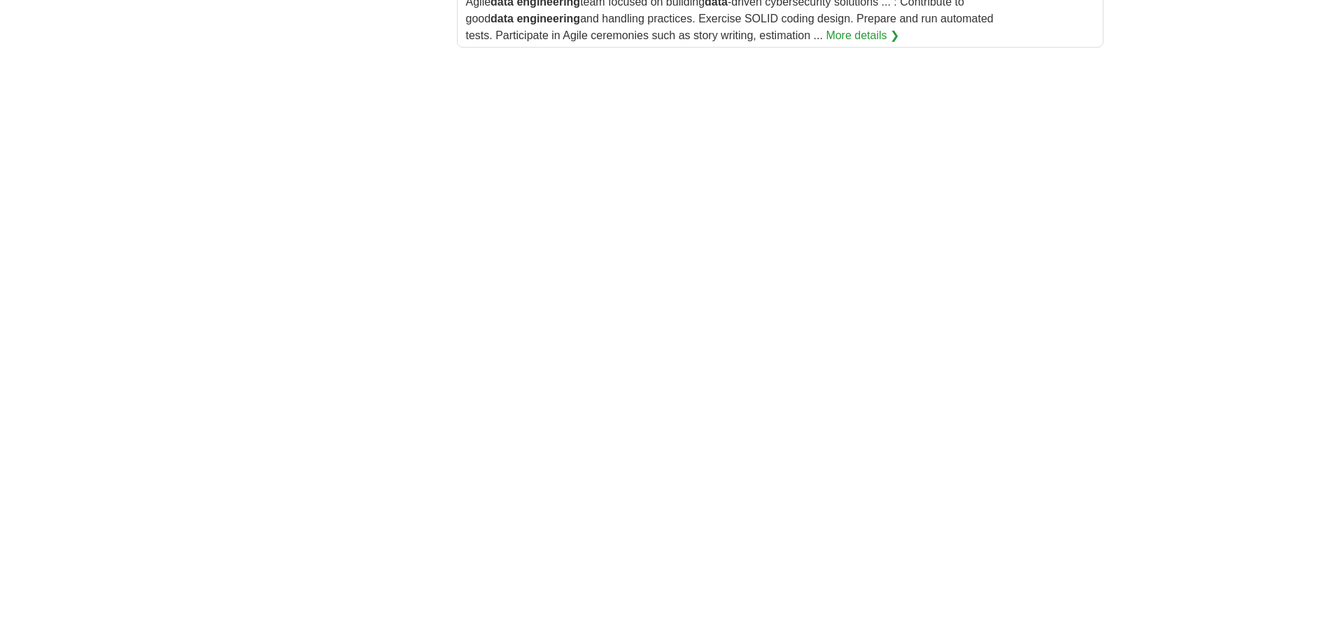
scroll to position [2308, 0]
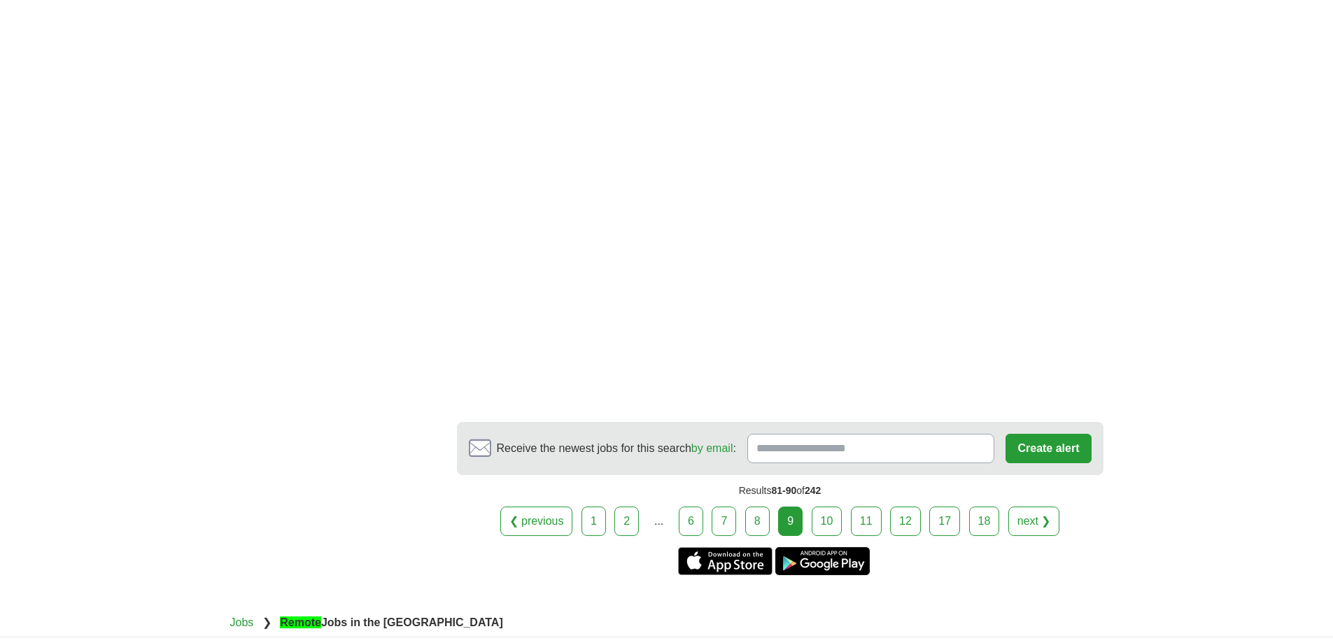
click at [829, 509] on link "10" at bounding box center [826, 520] width 31 height 29
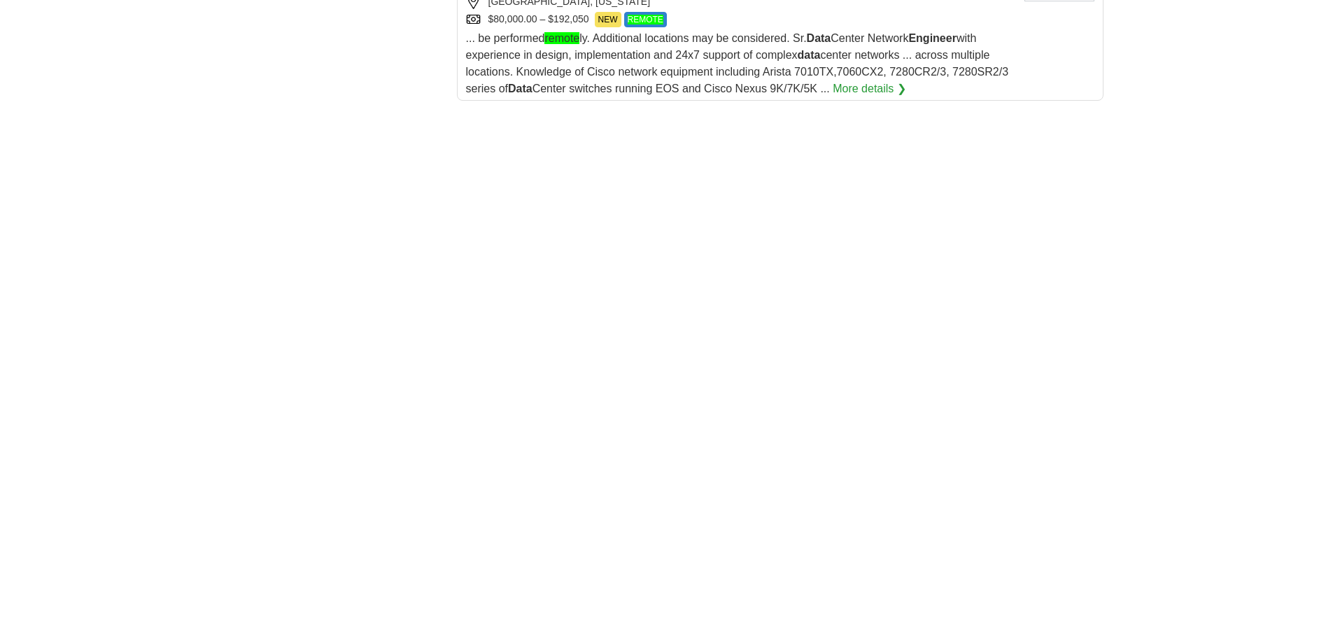
scroll to position [2099, 0]
